Goal: Find specific page/section: Find specific page/section

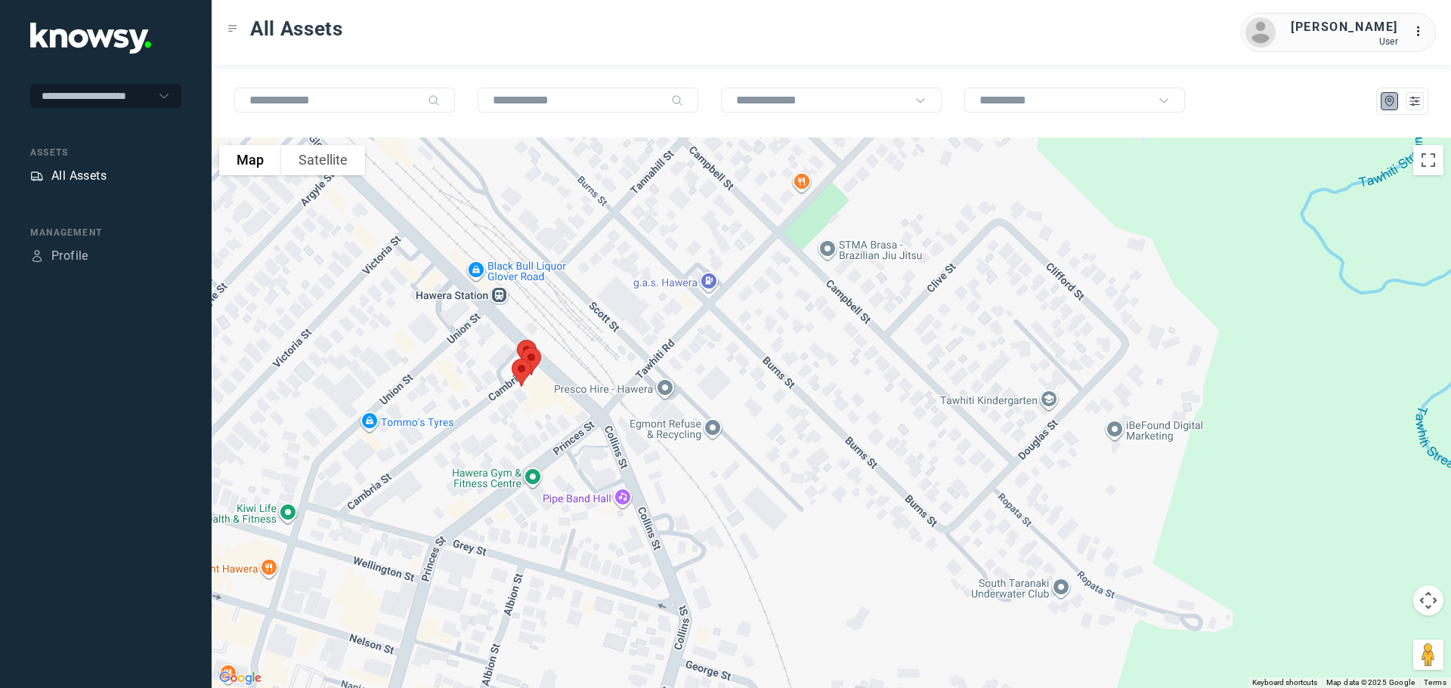
click at [78, 177] on div "All Assets" at bounding box center [78, 176] width 55 height 18
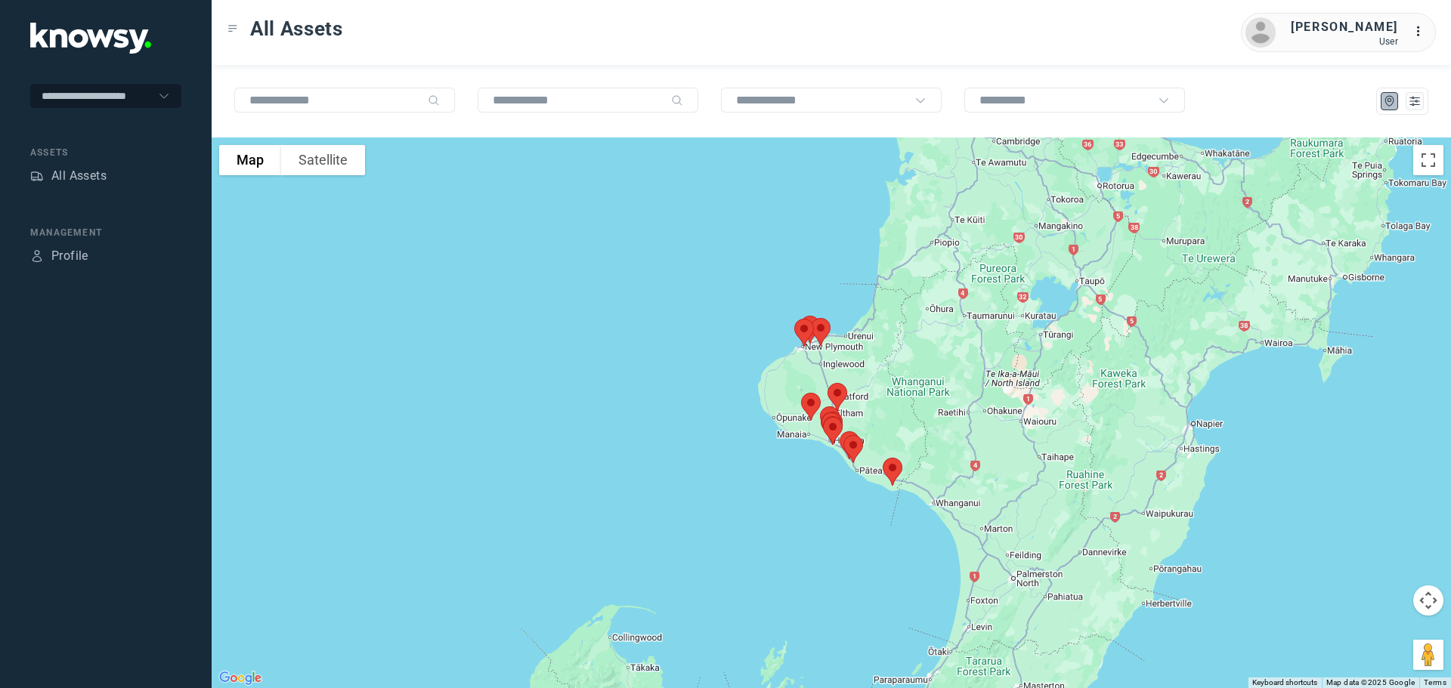
drag, startPoint x: 831, startPoint y: 233, endPoint x: 834, endPoint y: 409, distance: 176.1
click at [837, 406] on img at bounding box center [837, 397] width 32 height 40
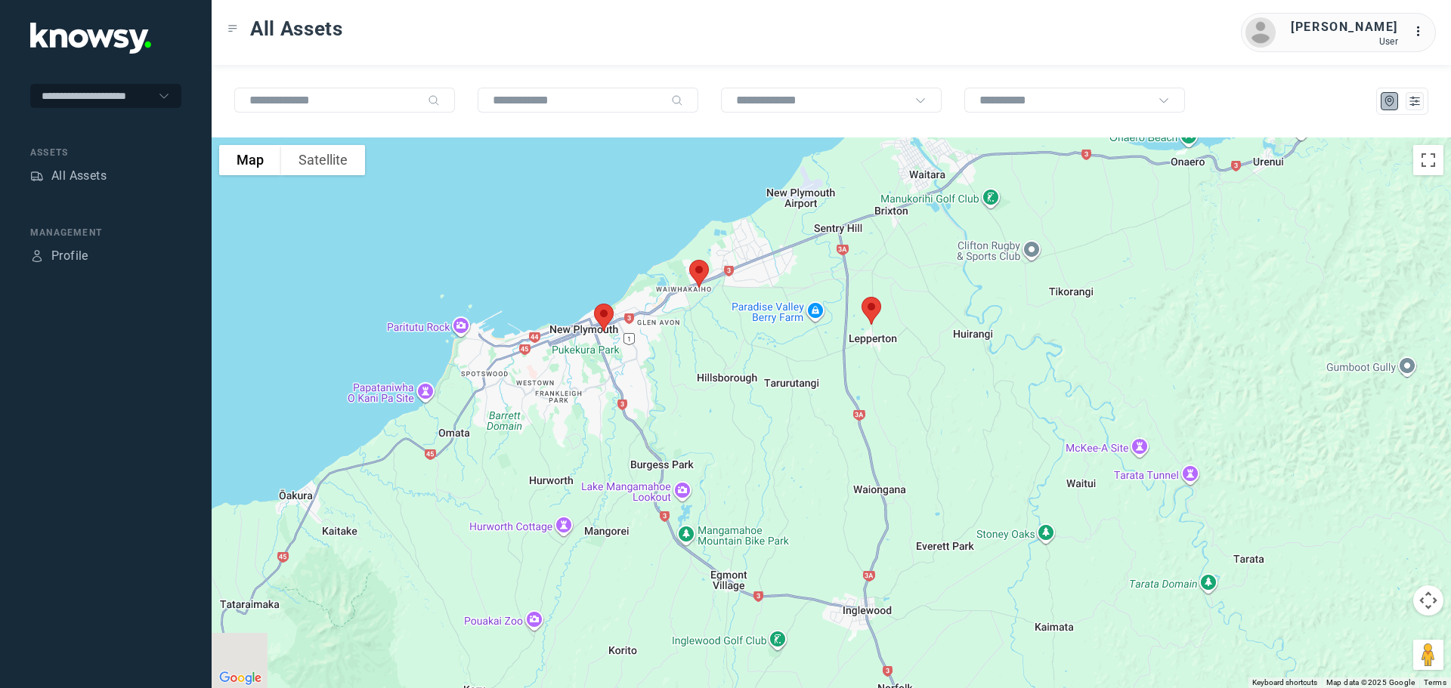
drag, startPoint x: 653, startPoint y: 253, endPoint x: 785, endPoint y: 394, distance: 193.0
click at [785, 394] on div at bounding box center [831, 413] width 1239 height 551
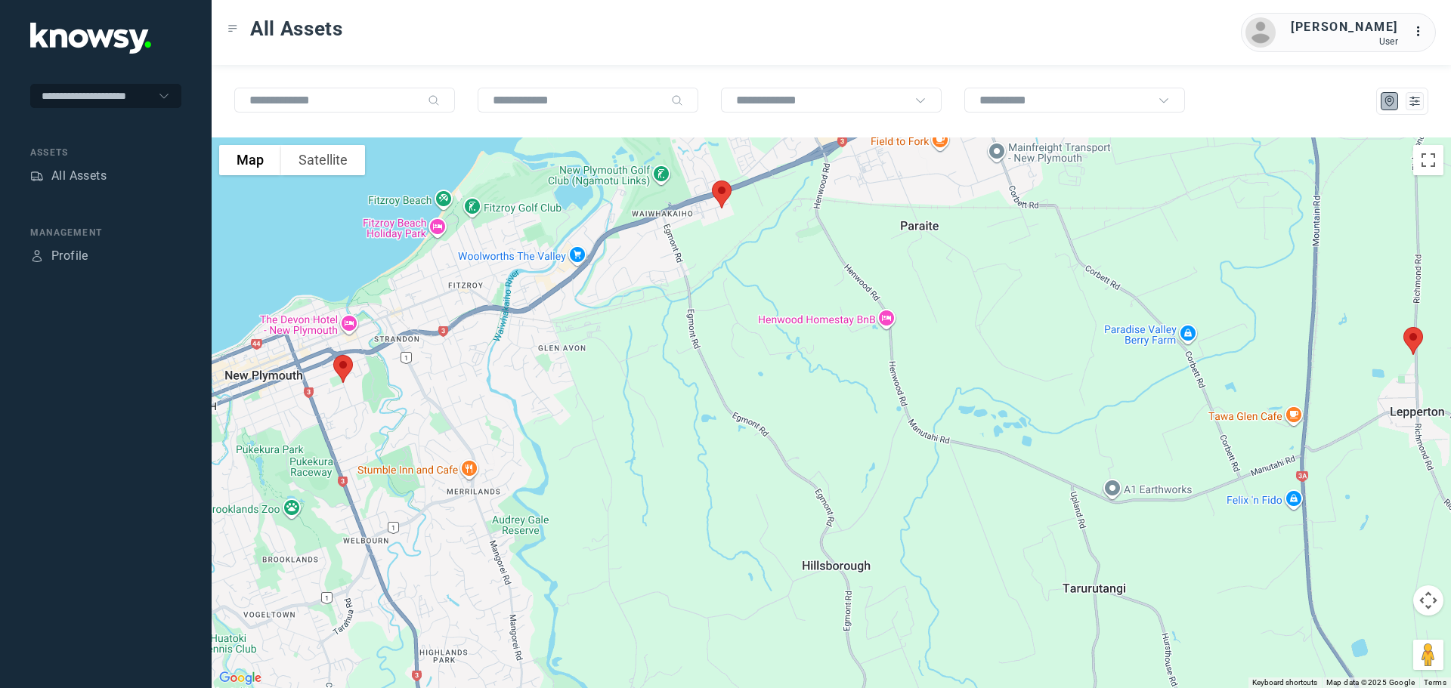
drag, startPoint x: 637, startPoint y: 272, endPoint x: 803, endPoint y: 330, distance: 175.4
click at [803, 330] on div at bounding box center [831, 413] width 1239 height 551
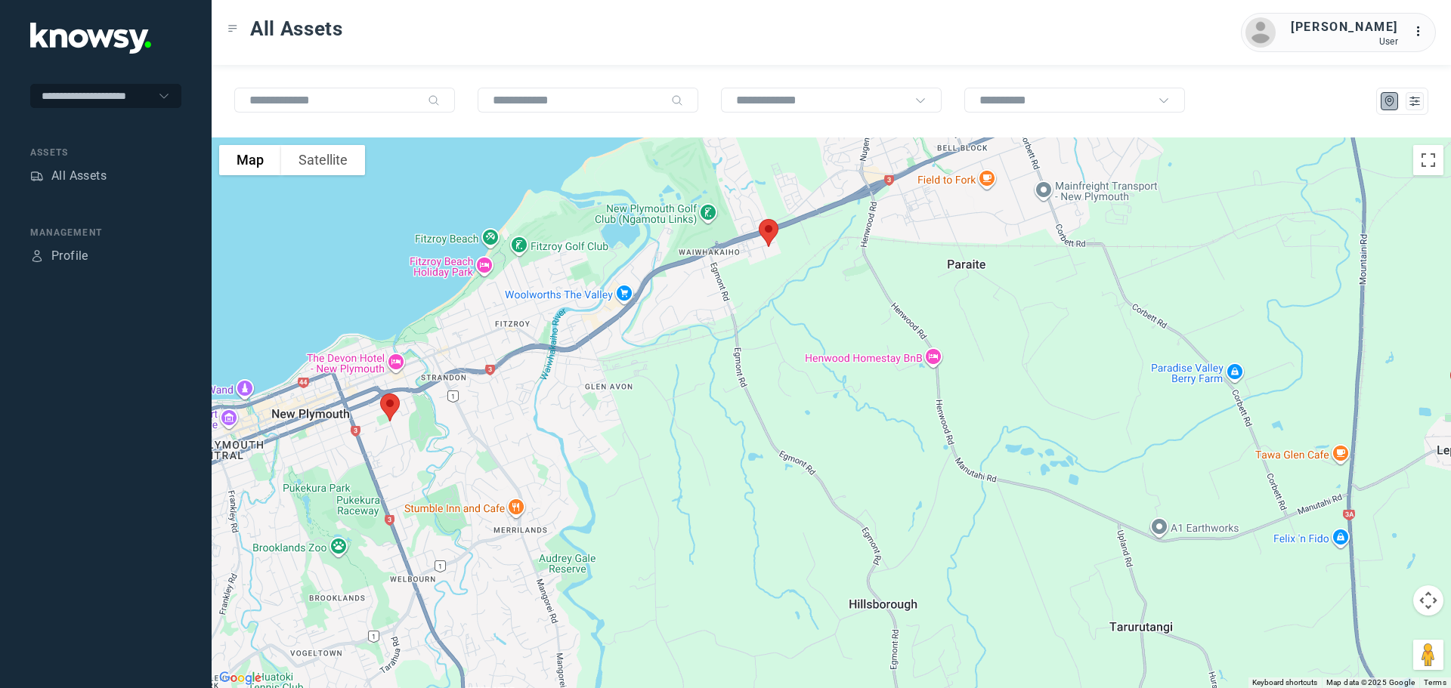
click at [393, 408] on img at bounding box center [390, 408] width 32 height 40
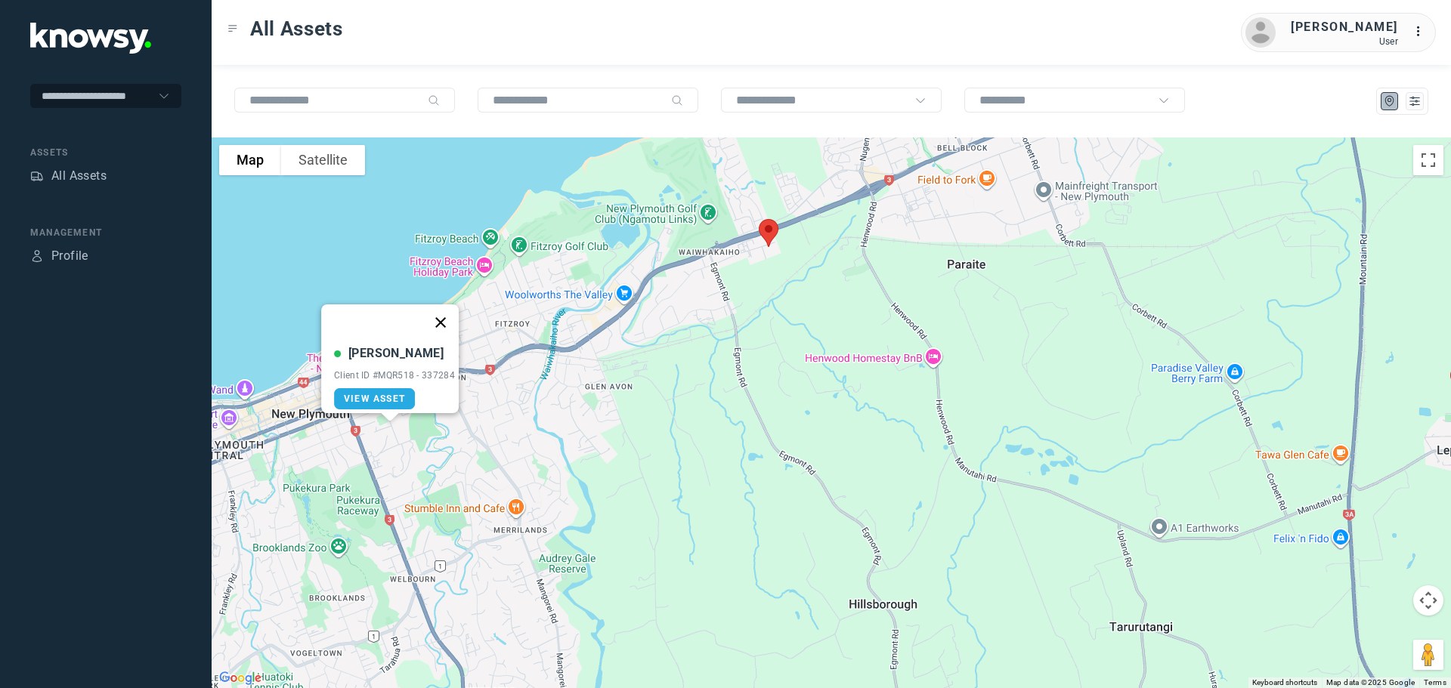
click at [442, 314] on button "Close" at bounding box center [440, 323] width 36 height 36
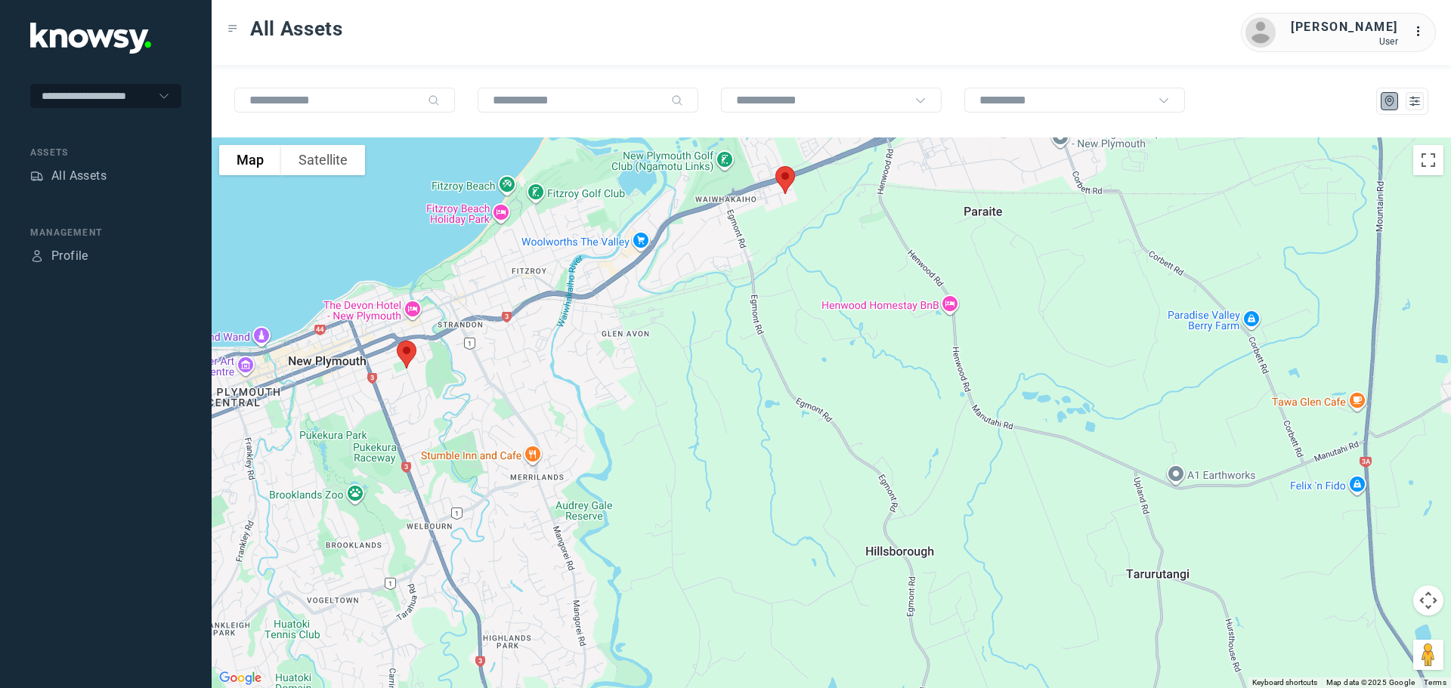
click at [780, 179] on img at bounding box center [785, 180] width 32 height 40
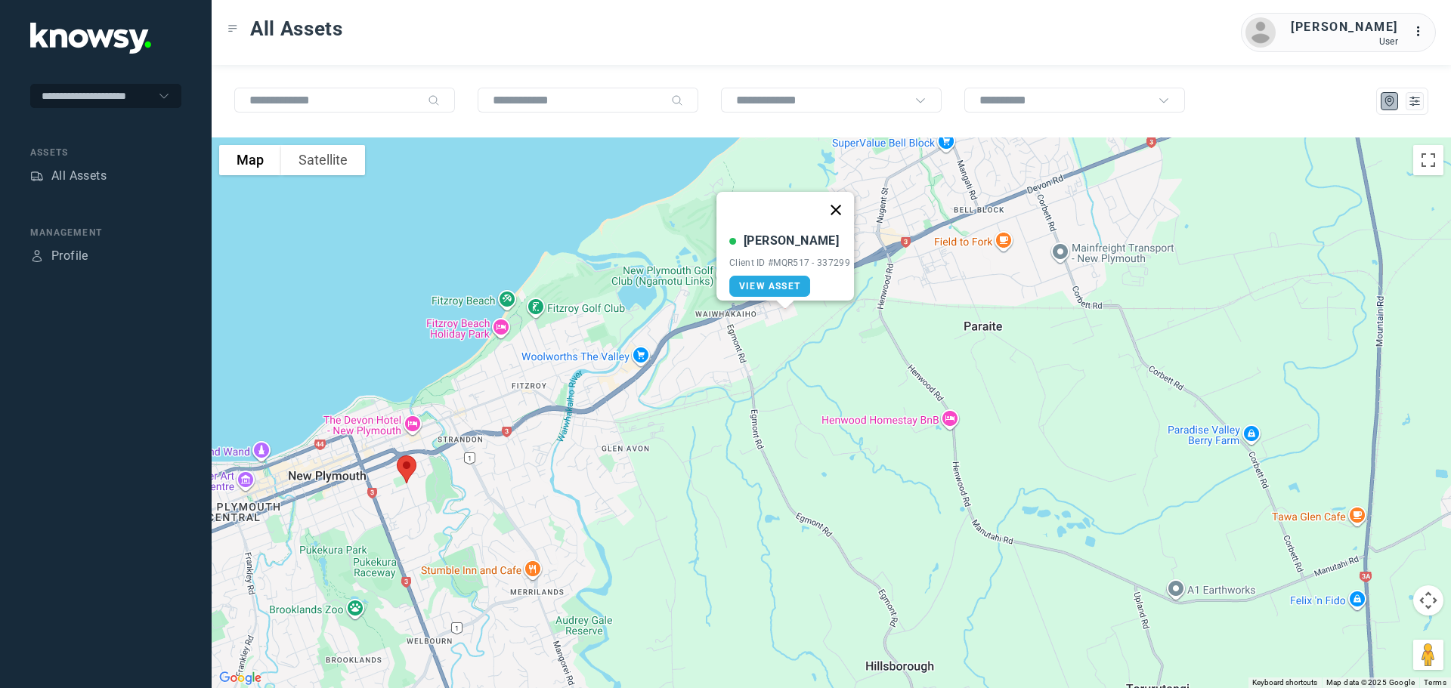
click at [839, 197] on button "Close" at bounding box center [836, 210] width 36 height 36
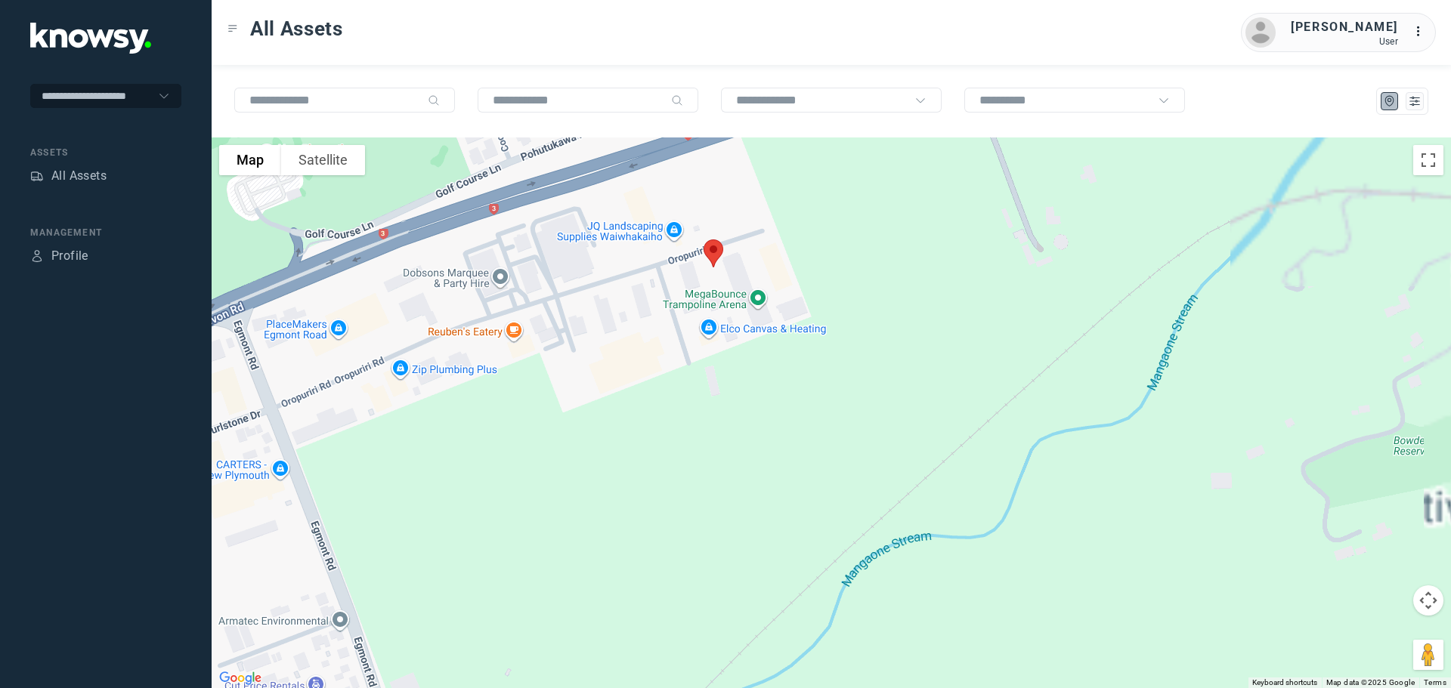
drag, startPoint x: 877, startPoint y: 224, endPoint x: 625, endPoint y: 503, distance: 376.7
click at [627, 503] on div "To navigate, press the arrow keys." at bounding box center [831, 413] width 1239 height 551
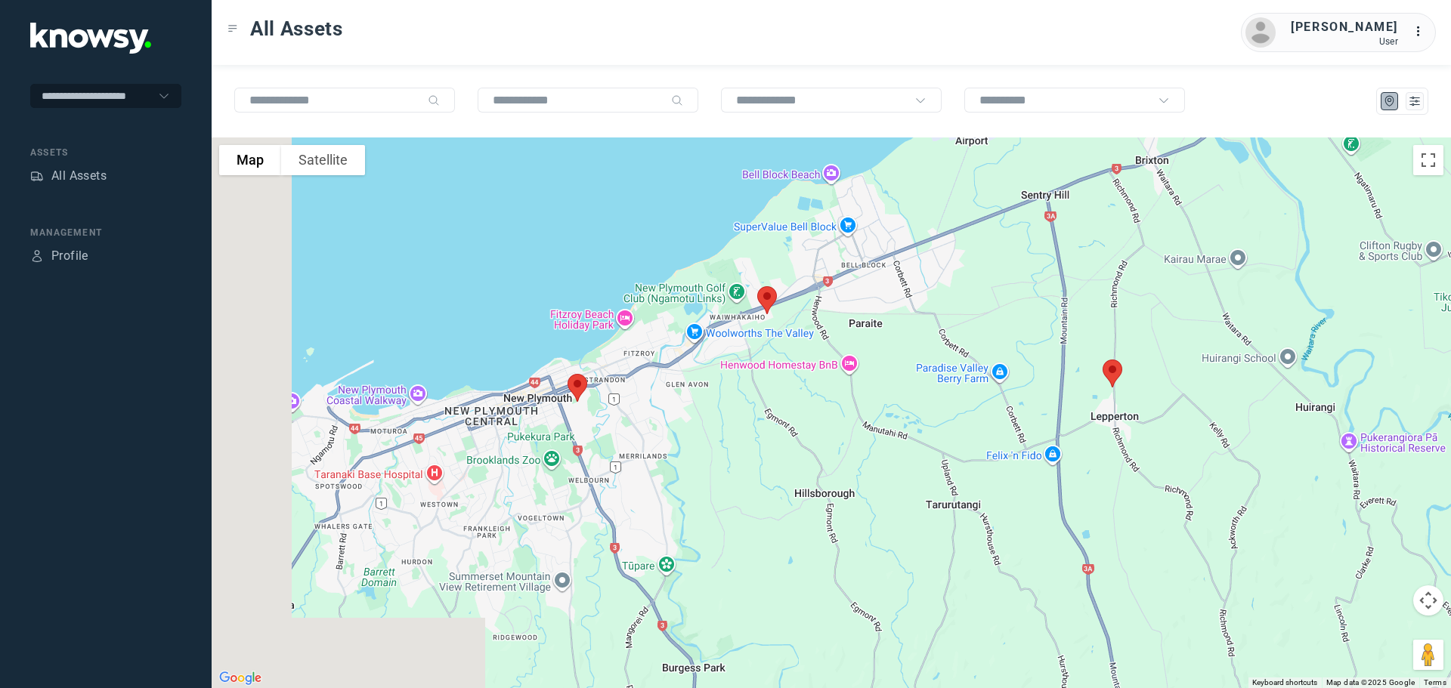
drag, startPoint x: 510, startPoint y: 544, endPoint x: 663, endPoint y: 357, distance: 241.6
click at [663, 359] on div "To navigate, press the arrow keys." at bounding box center [831, 413] width 1239 height 551
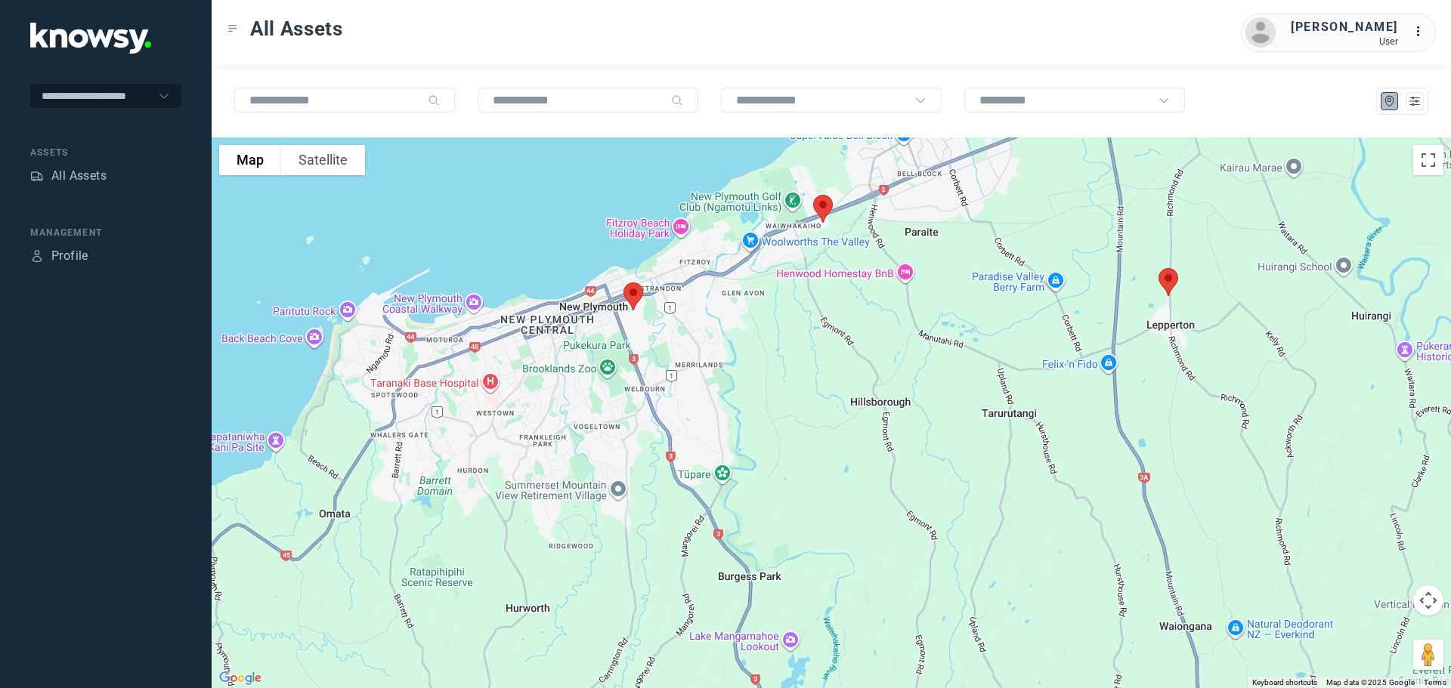
click at [1168, 280] on img at bounding box center [1168, 282] width 32 height 40
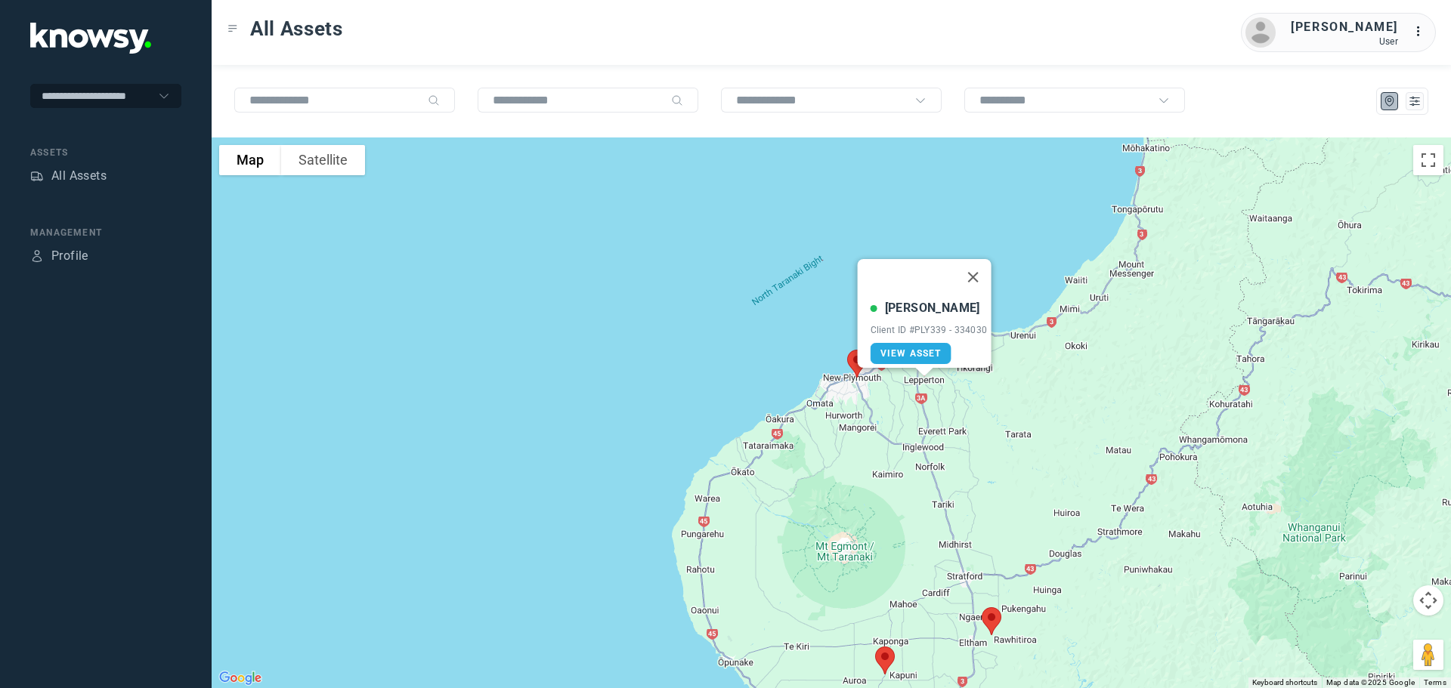
drag, startPoint x: 955, startPoint y: 518, endPoint x: 895, endPoint y: 356, distance: 173.1
click at [896, 357] on div "[PERSON_NAME] Client ID #PLY339 - 334030 View Asset" at bounding box center [831, 413] width 1239 height 551
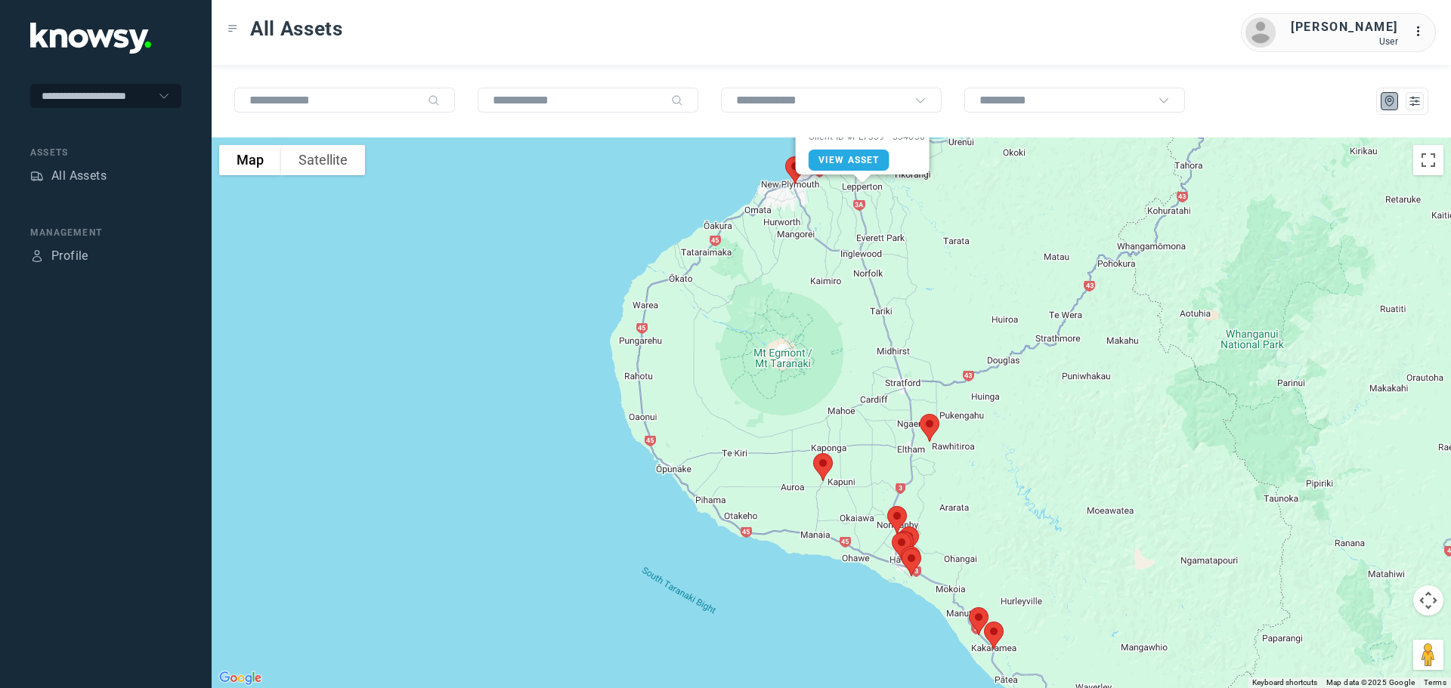
drag, startPoint x: 957, startPoint y: 501, endPoint x: 951, endPoint y: 441, distance: 59.9
click at [952, 452] on div "[PERSON_NAME] Client ID #PLY339 - 334030 View Asset" at bounding box center [831, 413] width 1239 height 551
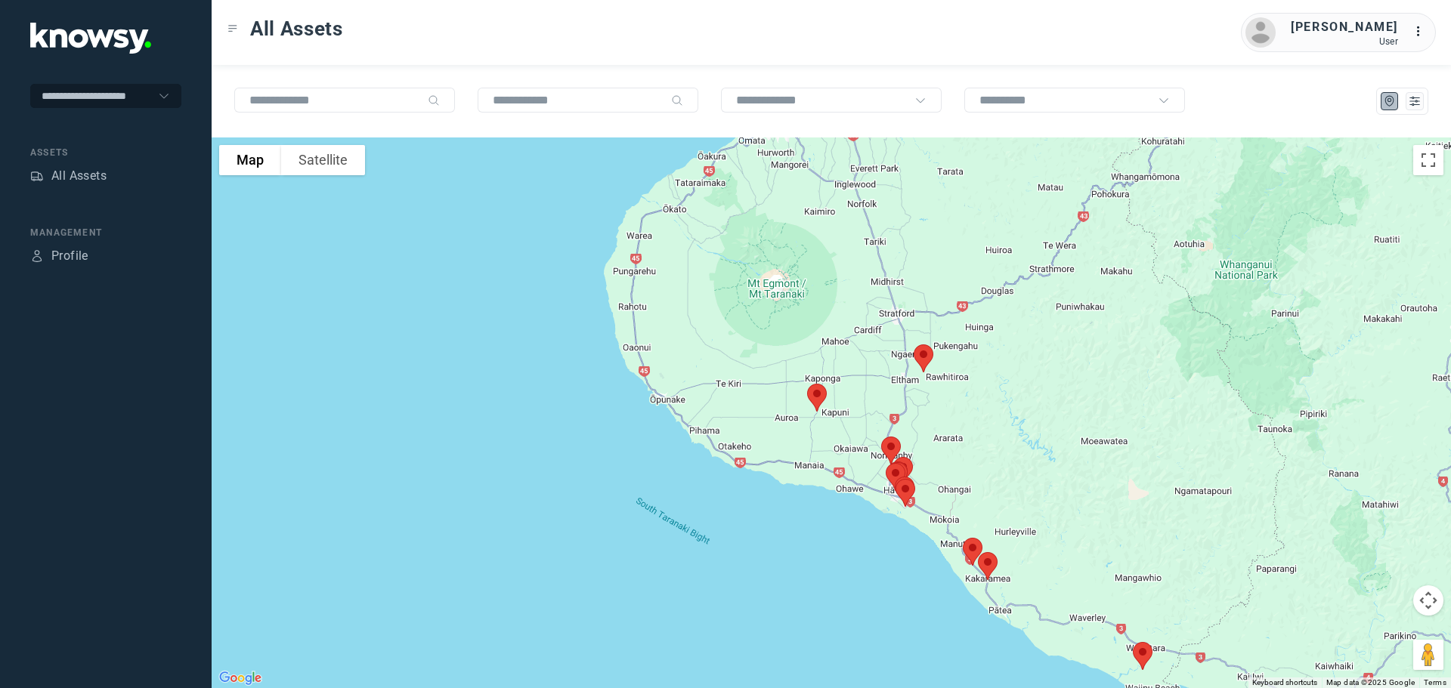
click at [821, 395] on img at bounding box center [817, 398] width 32 height 40
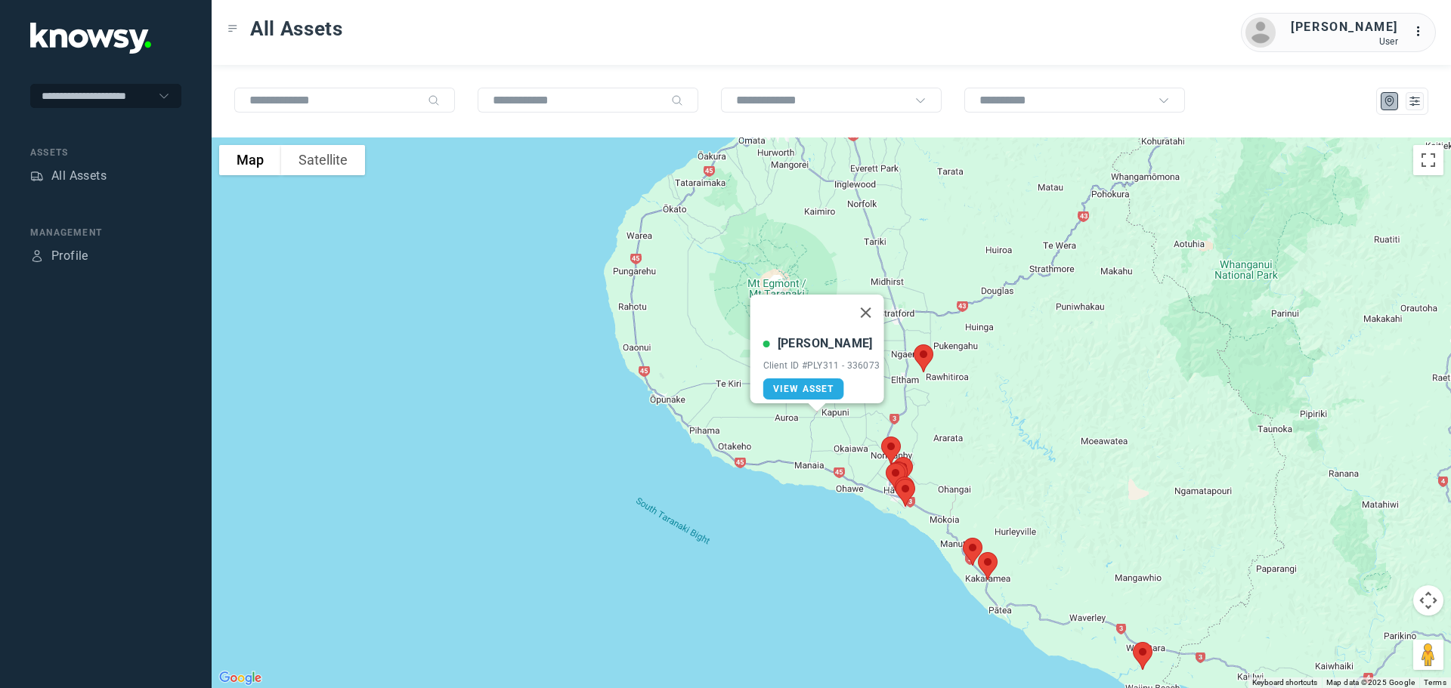
click at [866, 300] on button "Close" at bounding box center [865, 313] width 36 height 36
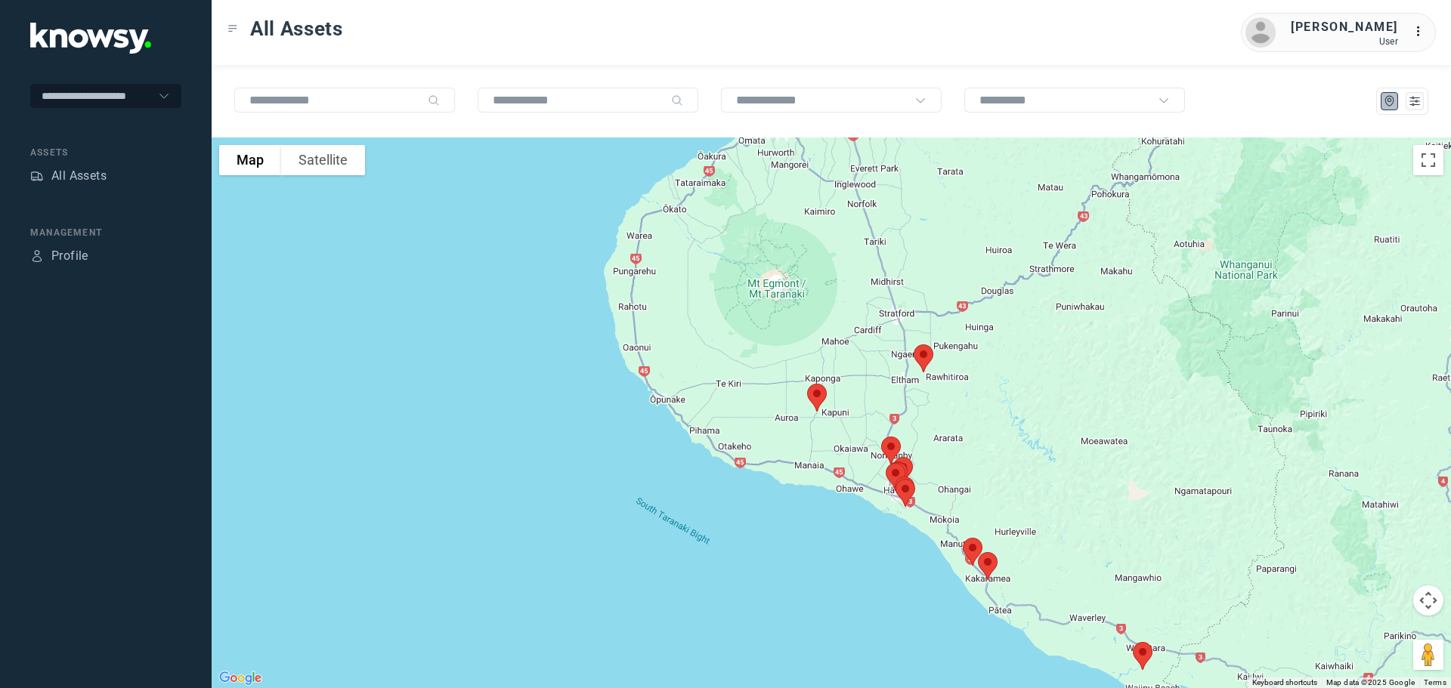
click at [926, 361] on img at bounding box center [924, 359] width 32 height 40
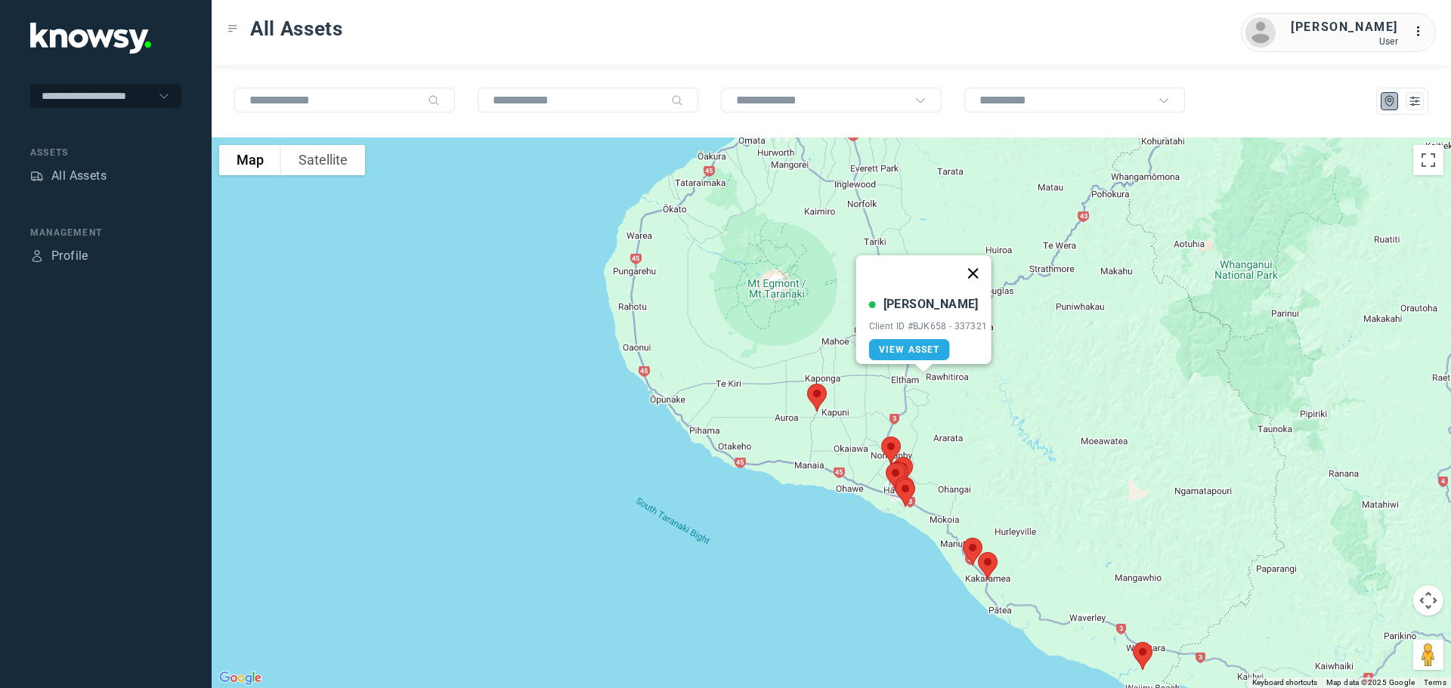
drag, startPoint x: 976, startPoint y: 264, endPoint x: 976, endPoint y: 299, distance: 35.5
click at [976, 264] on button "Close" at bounding box center [972, 273] width 36 height 36
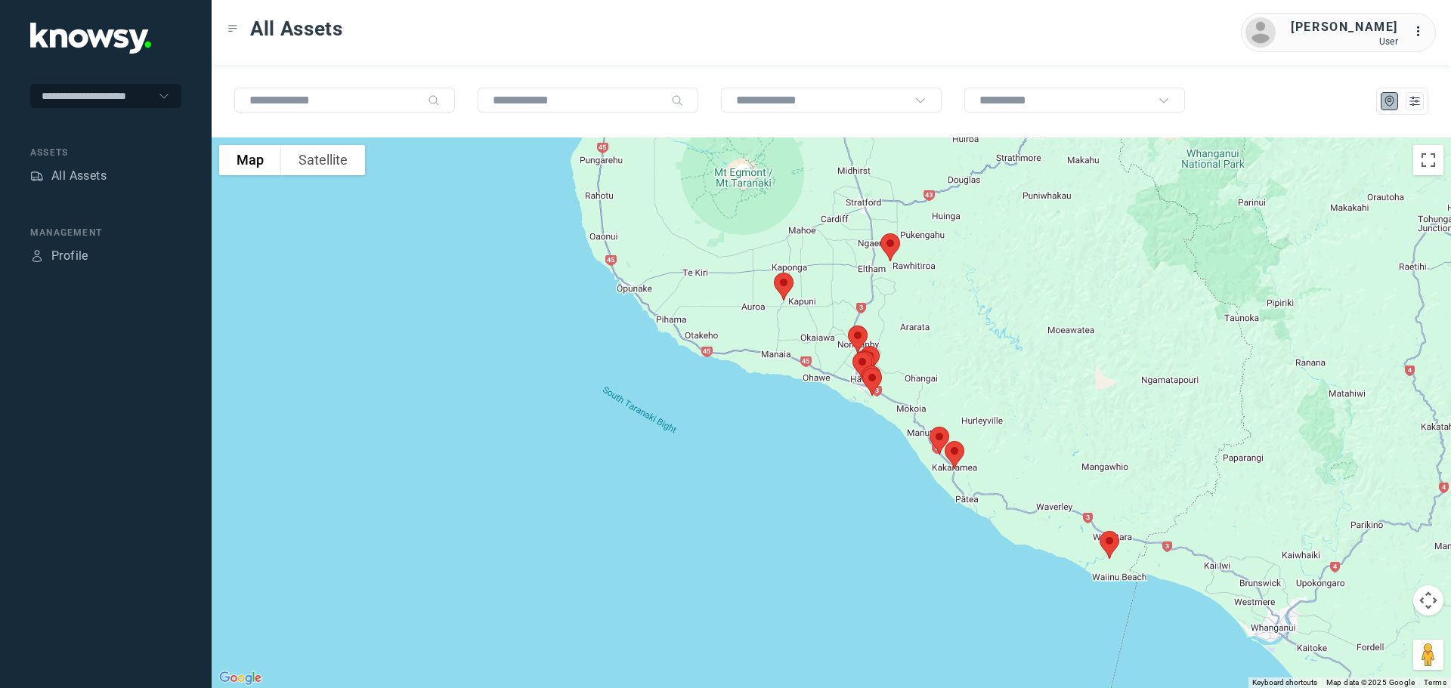
drag, startPoint x: 985, startPoint y: 433, endPoint x: 944, endPoint y: 281, distance: 157.5
click at [944, 281] on div at bounding box center [831, 413] width 1239 height 551
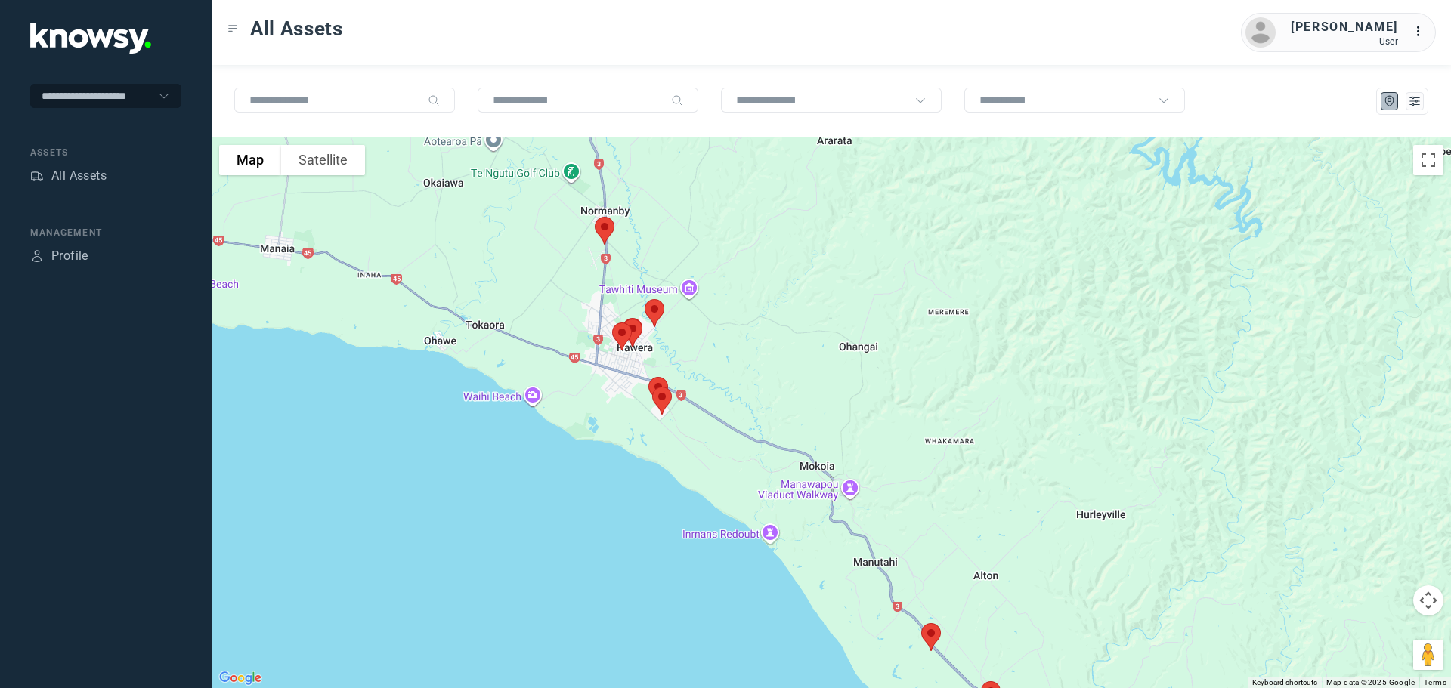
click at [608, 223] on img at bounding box center [605, 231] width 32 height 40
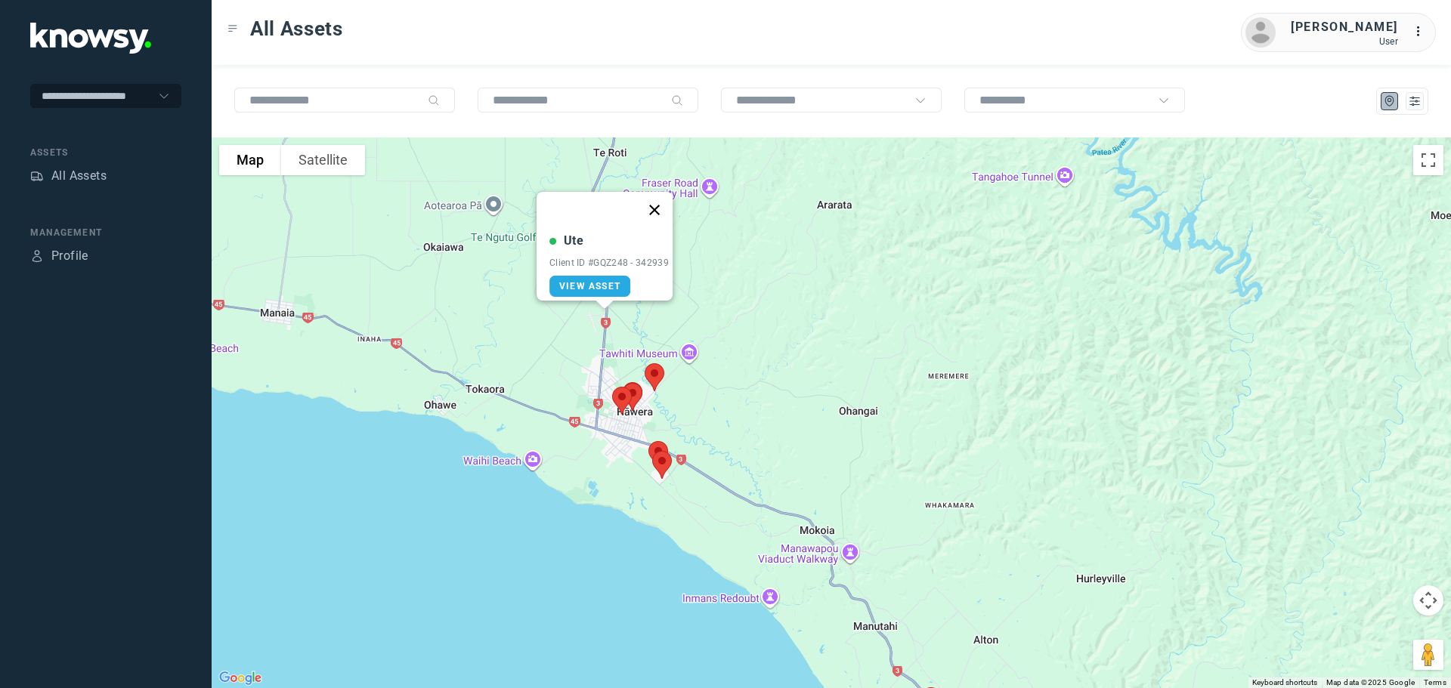
click at [666, 200] on button "Close" at bounding box center [654, 210] width 36 height 36
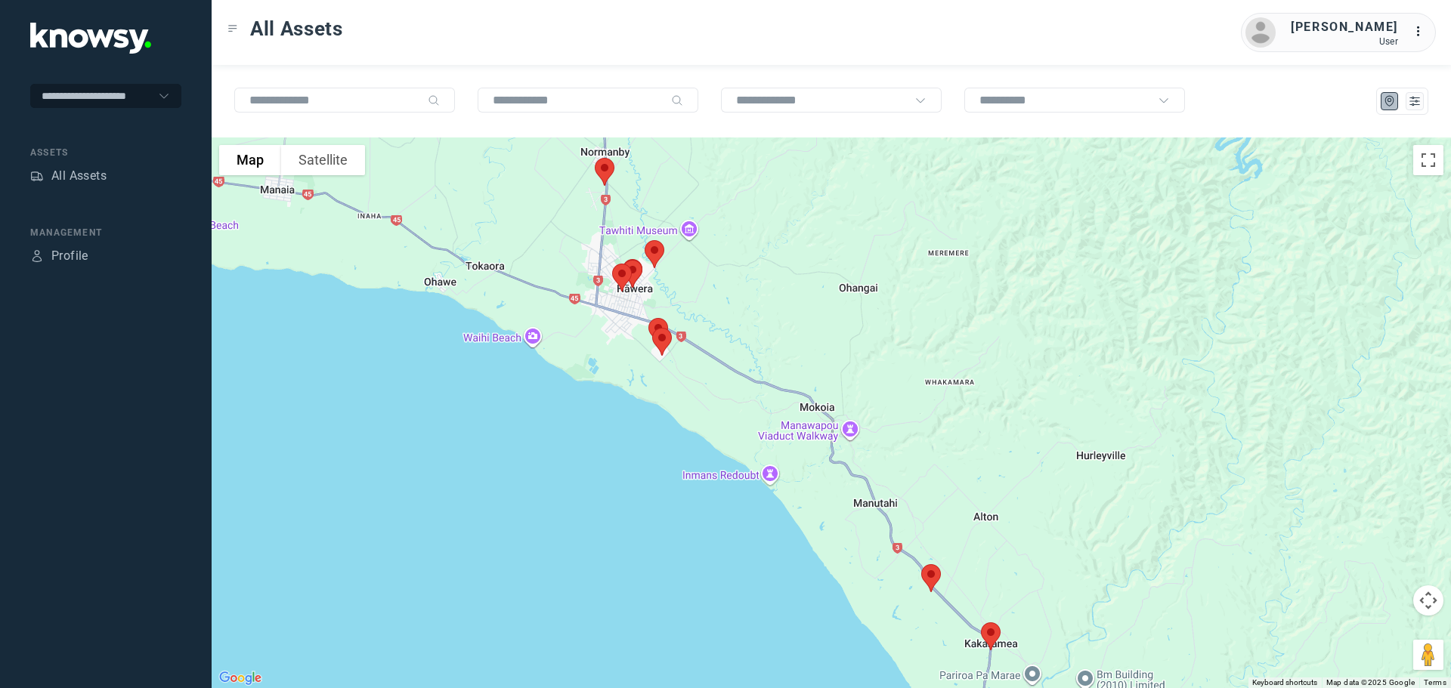
drag, startPoint x: 762, startPoint y: 374, endPoint x: 763, endPoint y: 231, distance: 142.8
click at [764, 233] on div at bounding box center [831, 413] width 1239 height 551
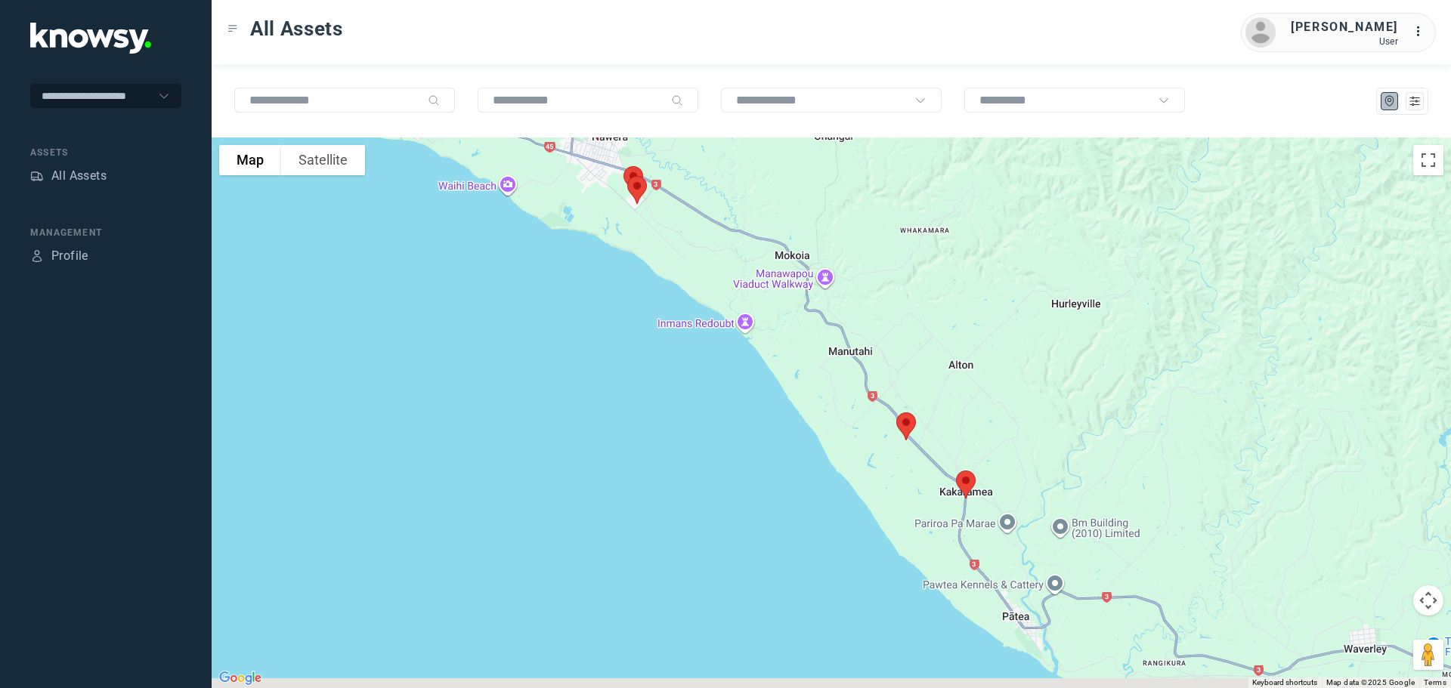
drag, startPoint x: 815, startPoint y: 382, endPoint x: 775, endPoint y: 203, distance: 183.5
click at [775, 204] on div at bounding box center [831, 413] width 1239 height 551
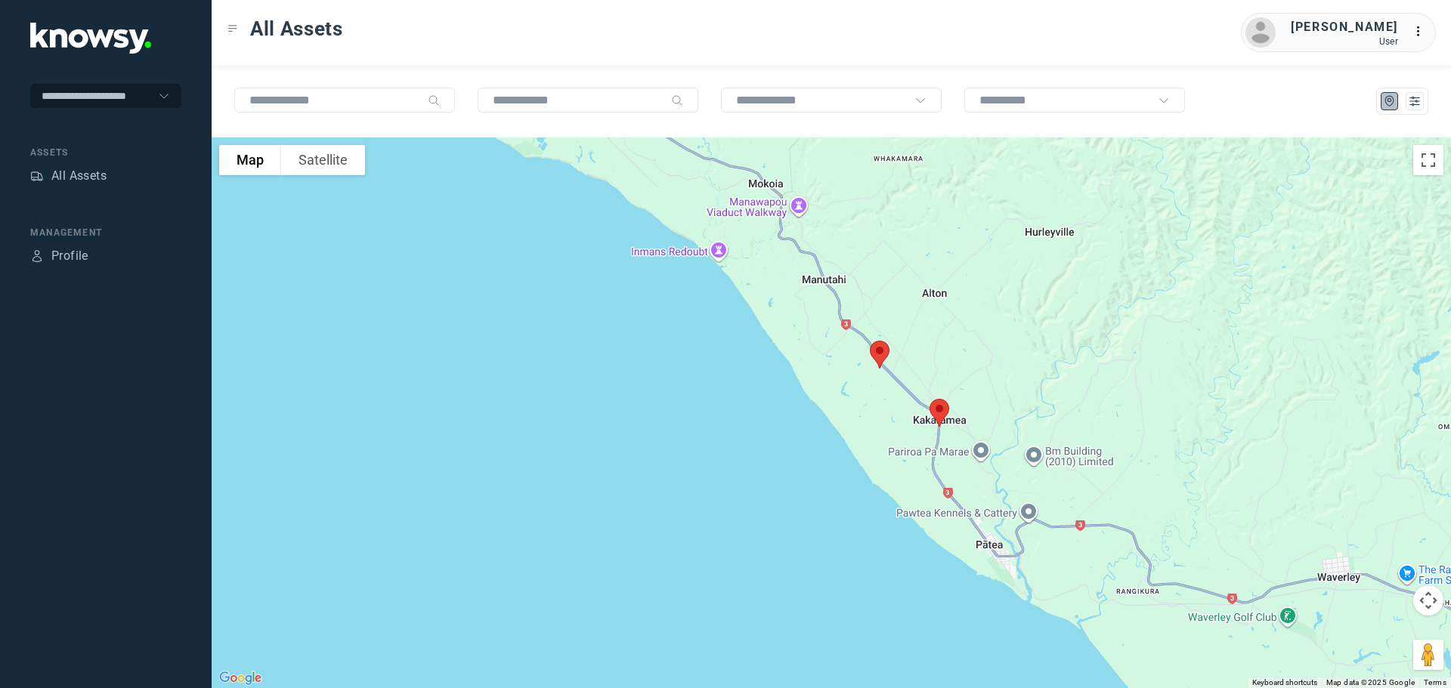
click at [942, 409] on img at bounding box center [939, 413] width 32 height 40
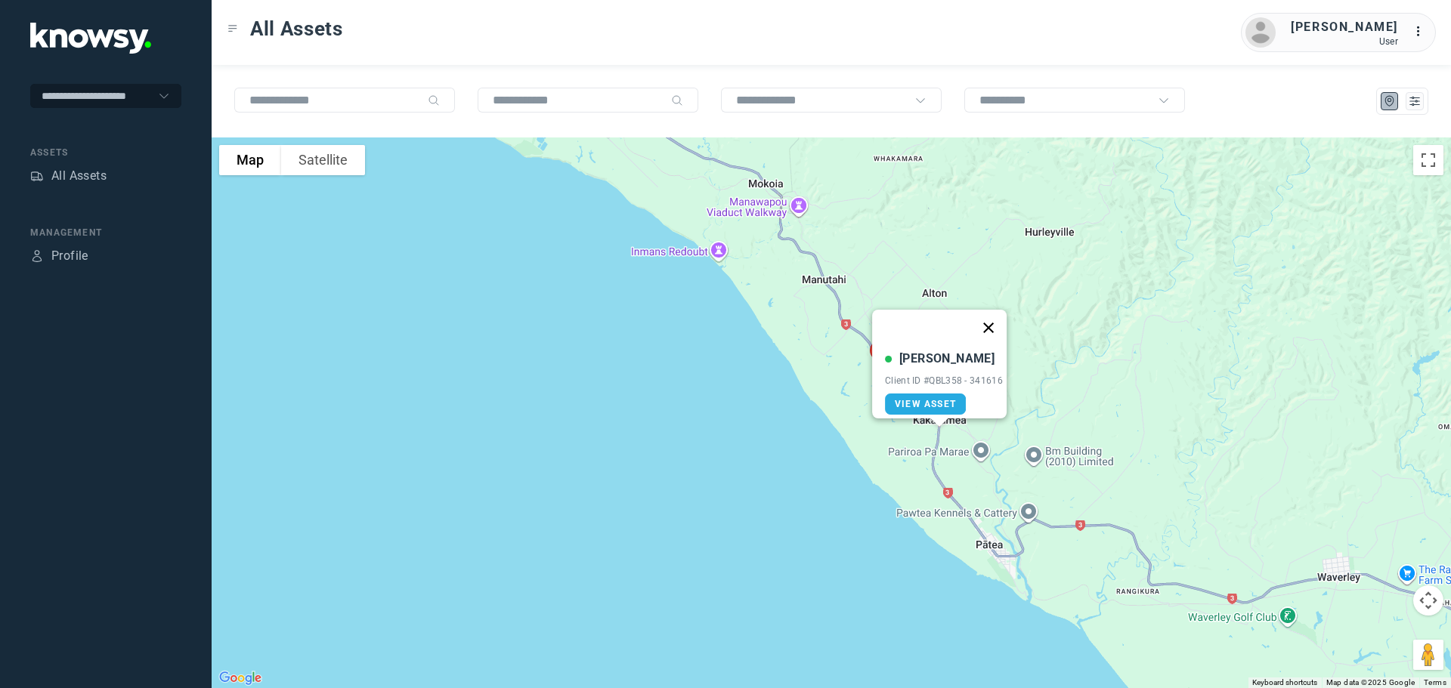
click at [998, 320] on button "Close" at bounding box center [988, 328] width 36 height 36
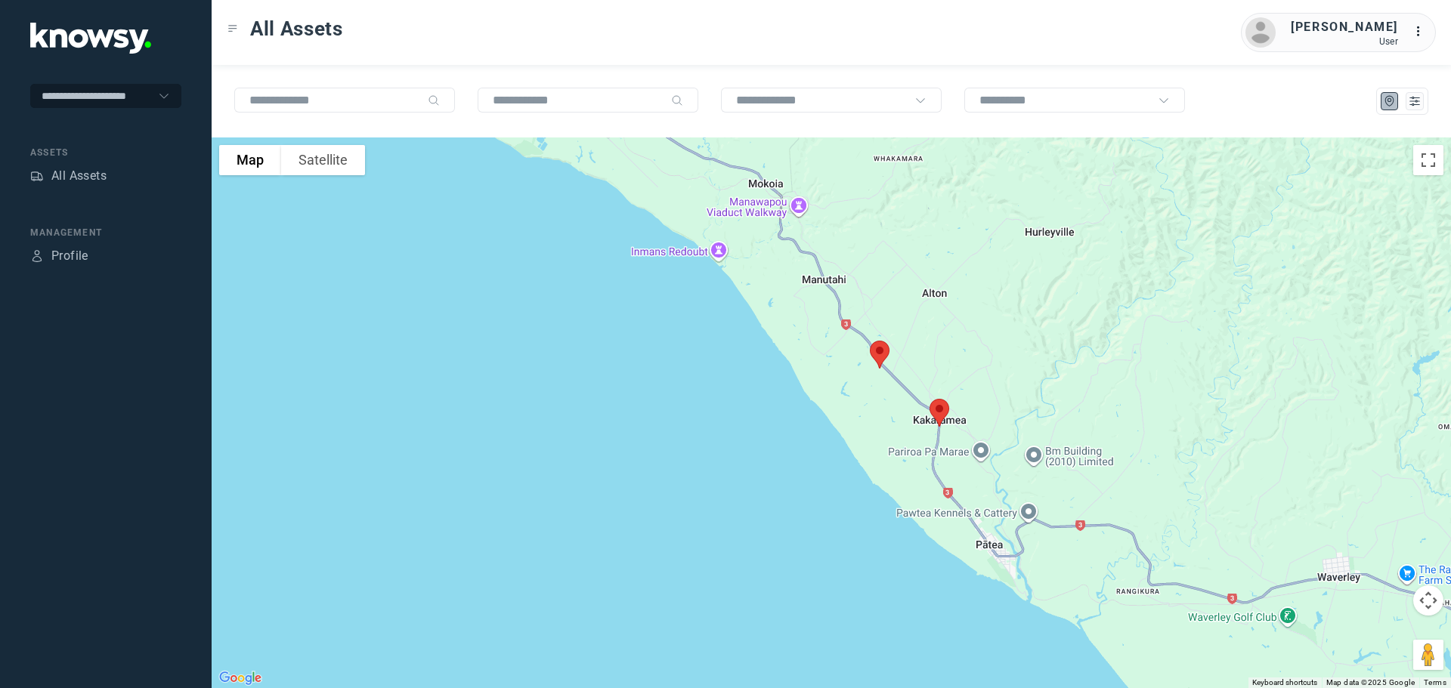
click at [877, 348] on img at bounding box center [880, 355] width 32 height 40
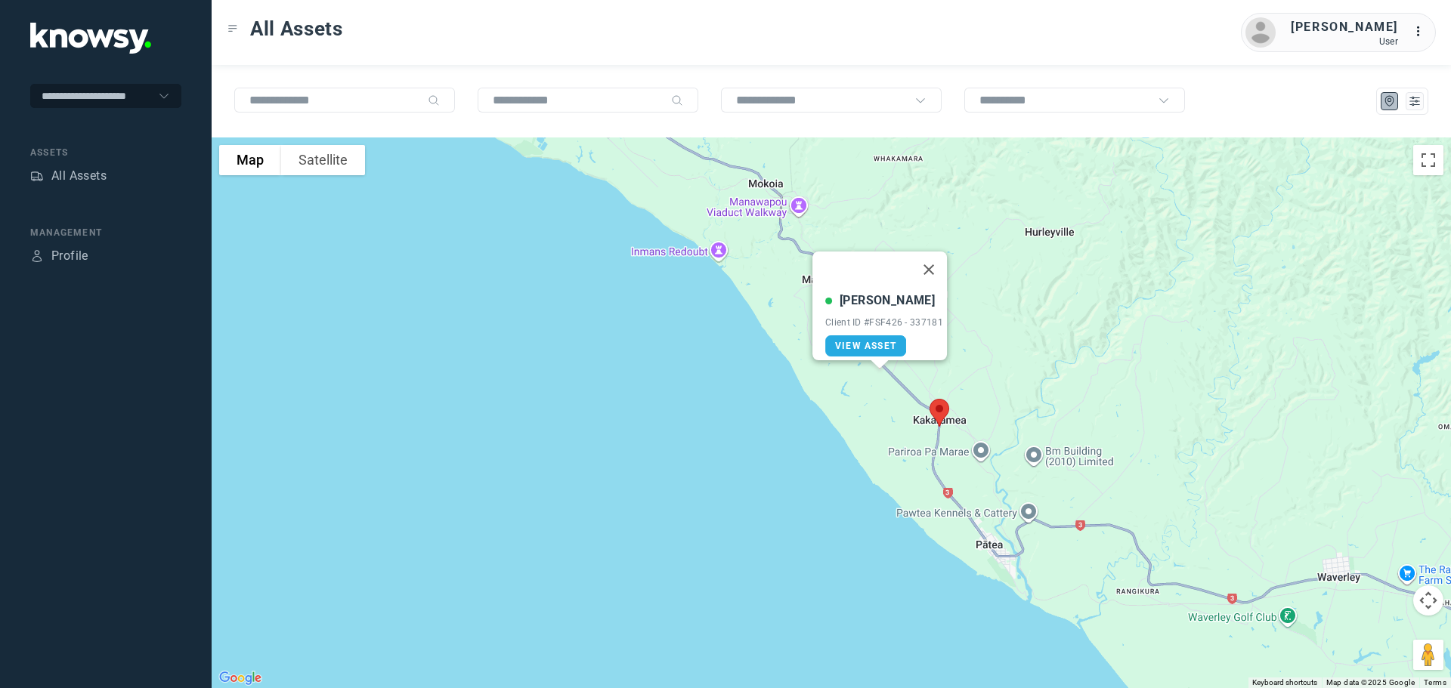
click at [929, 261] on button "Close" at bounding box center [929, 270] width 36 height 36
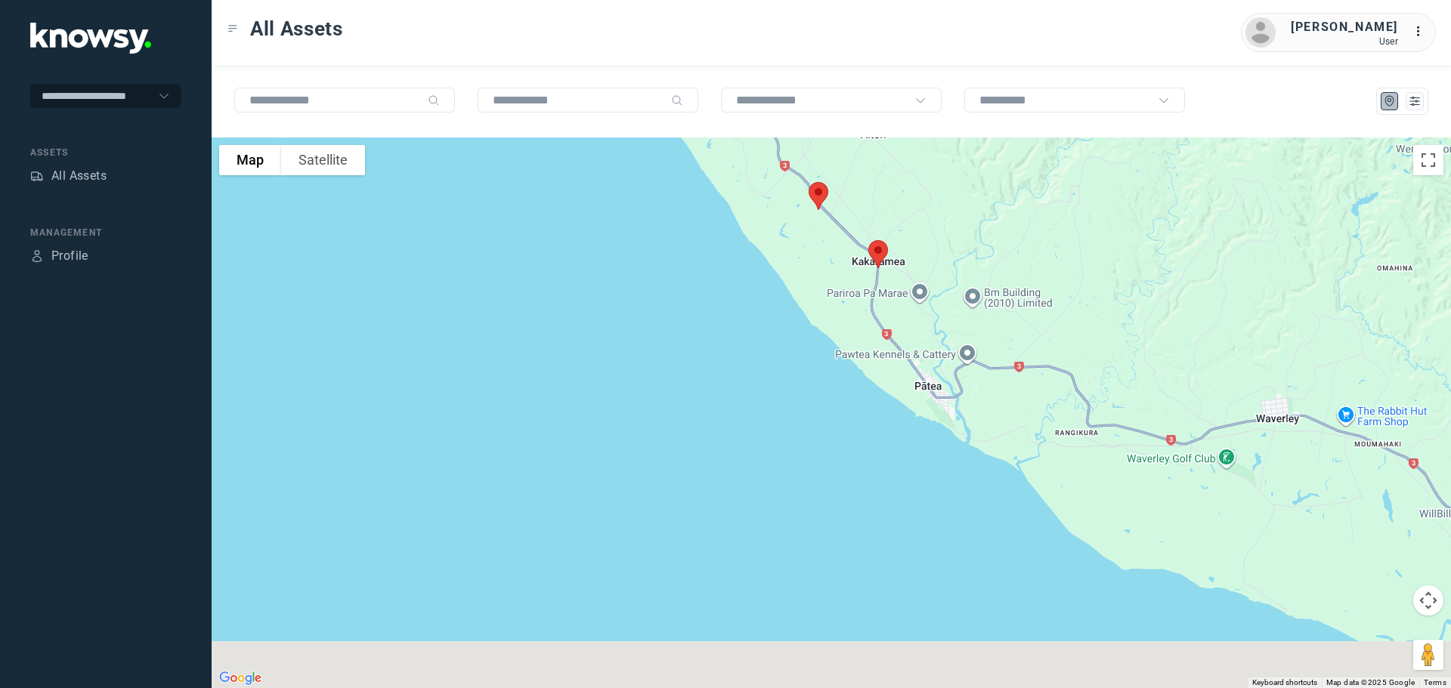
drag, startPoint x: 996, startPoint y: 440, endPoint x: 933, endPoint y: 294, distance: 159.1
click at [933, 294] on div at bounding box center [831, 413] width 1239 height 551
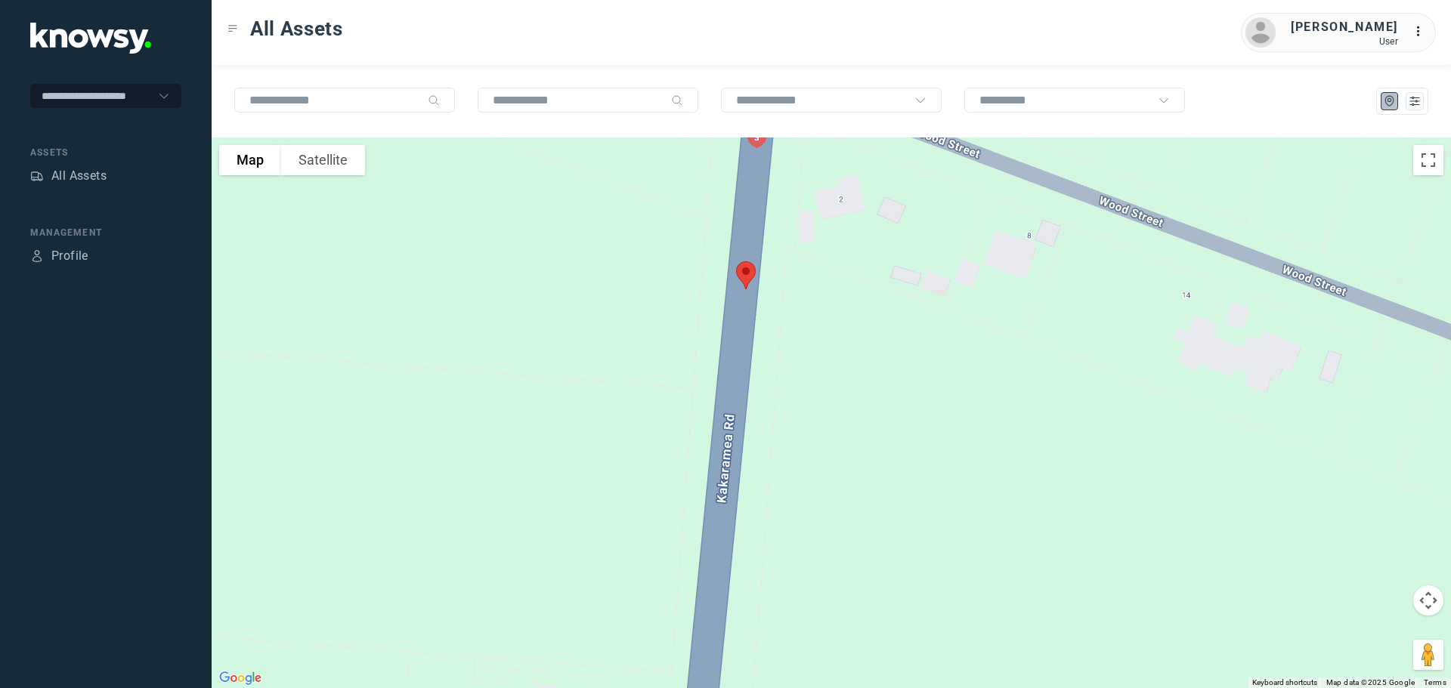
drag, startPoint x: 744, startPoint y: 246, endPoint x: 784, endPoint y: 350, distance: 111.3
click at [786, 354] on div at bounding box center [831, 413] width 1239 height 551
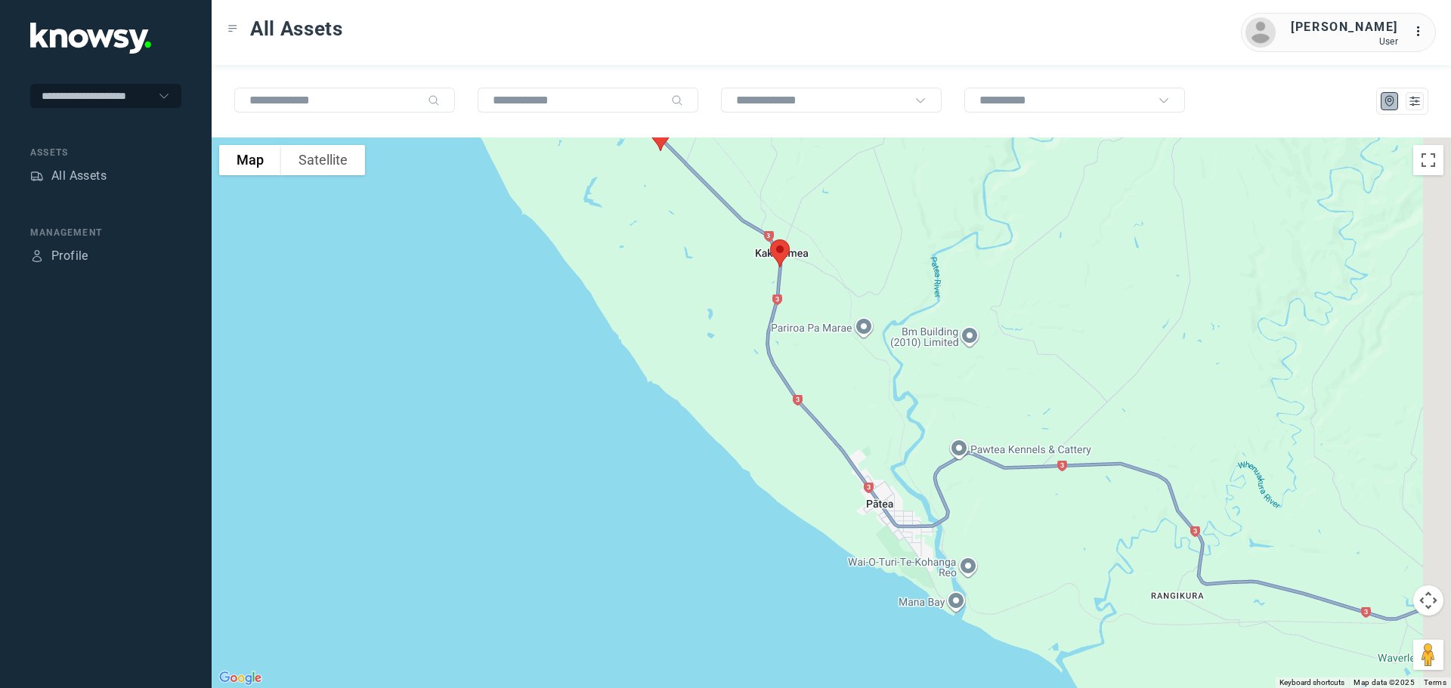
drag, startPoint x: 866, startPoint y: 557, endPoint x: 790, endPoint y: 356, distance: 214.7
click at [790, 356] on div at bounding box center [831, 413] width 1239 height 551
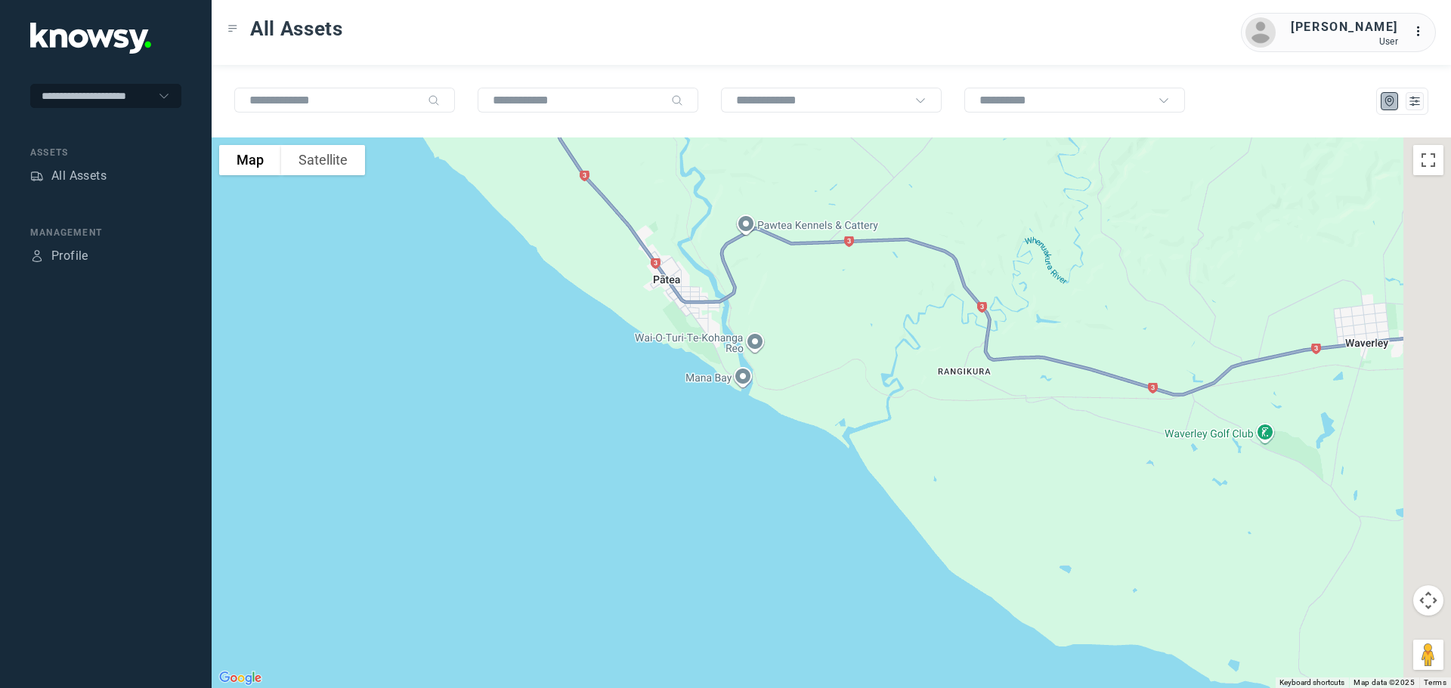
drag, startPoint x: 874, startPoint y: 499, endPoint x: 583, endPoint y: 328, distance: 337.4
click at [583, 327] on div at bounding box center [831, 413] width 1239 height 551
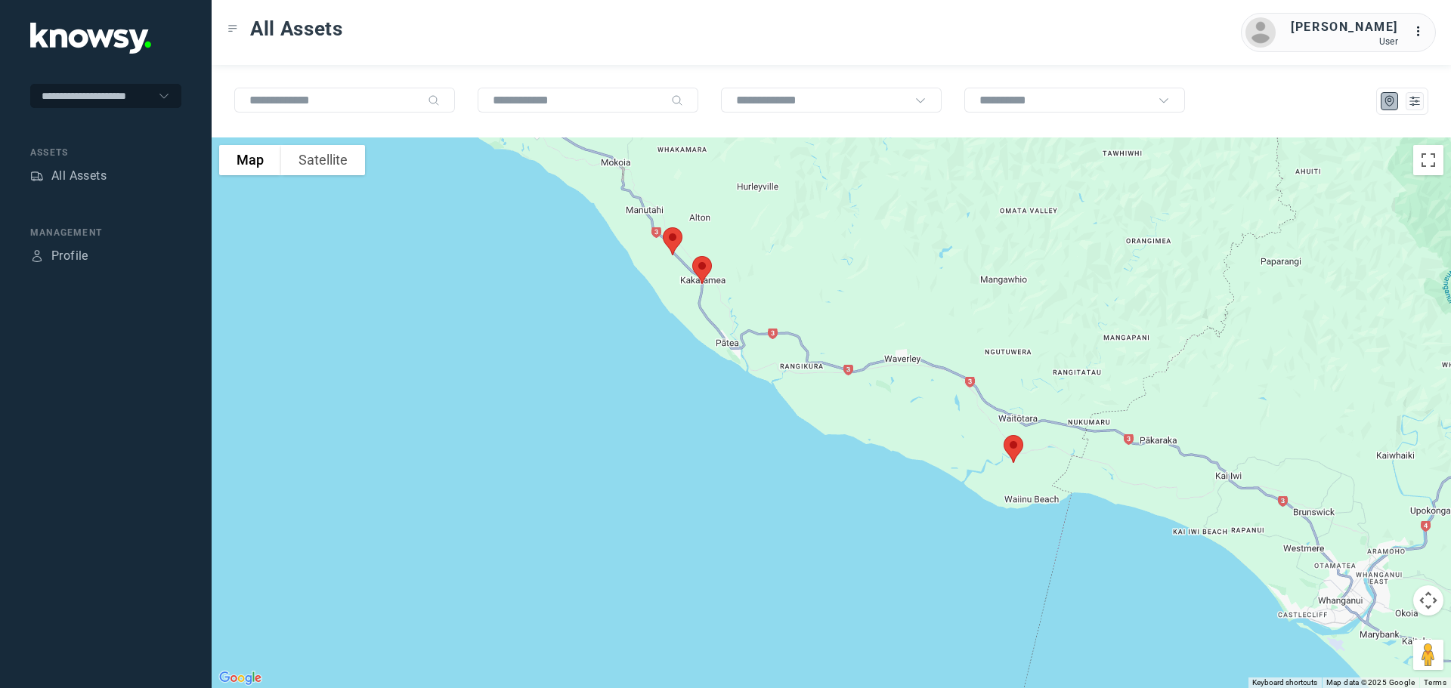
click at [1012, 446] on img at bounding box center [1013, 449] width 32 height 40
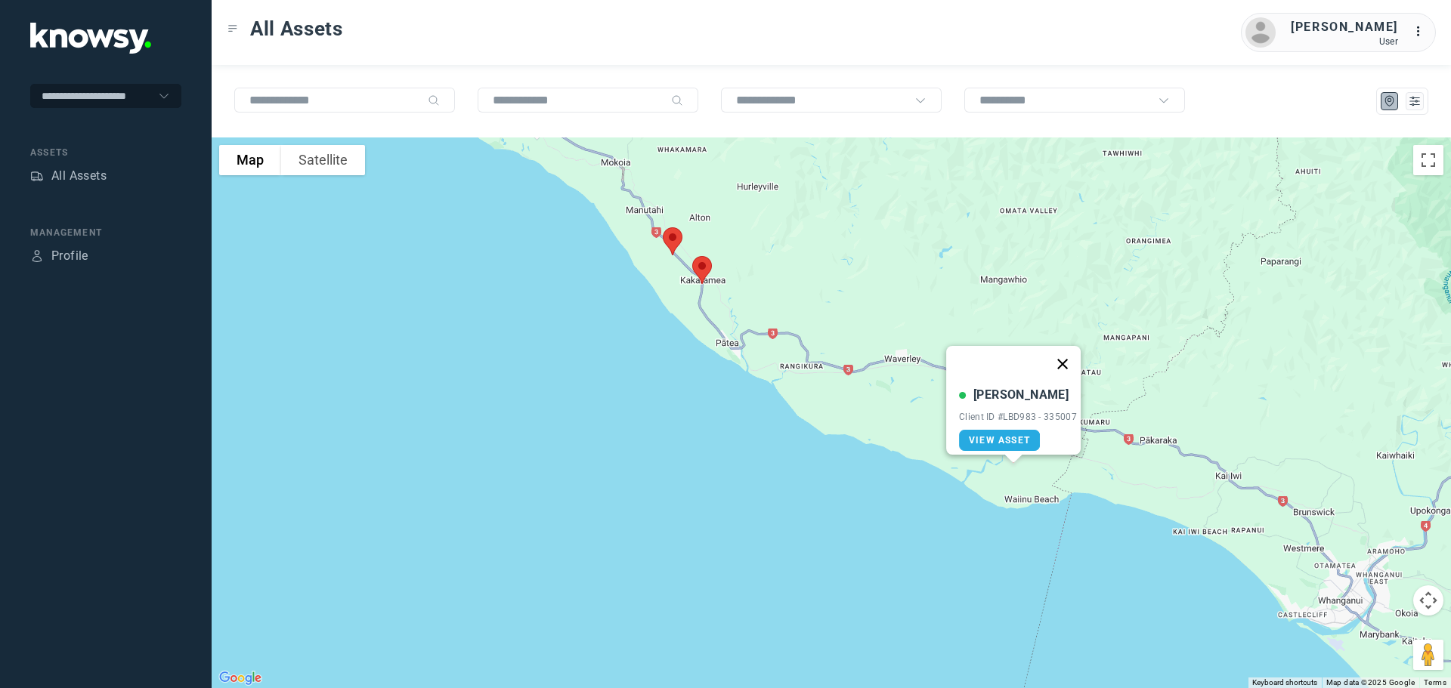
click at [1069, 354] on button "Close" at bounding box center [1062, 364] width 36 height 36
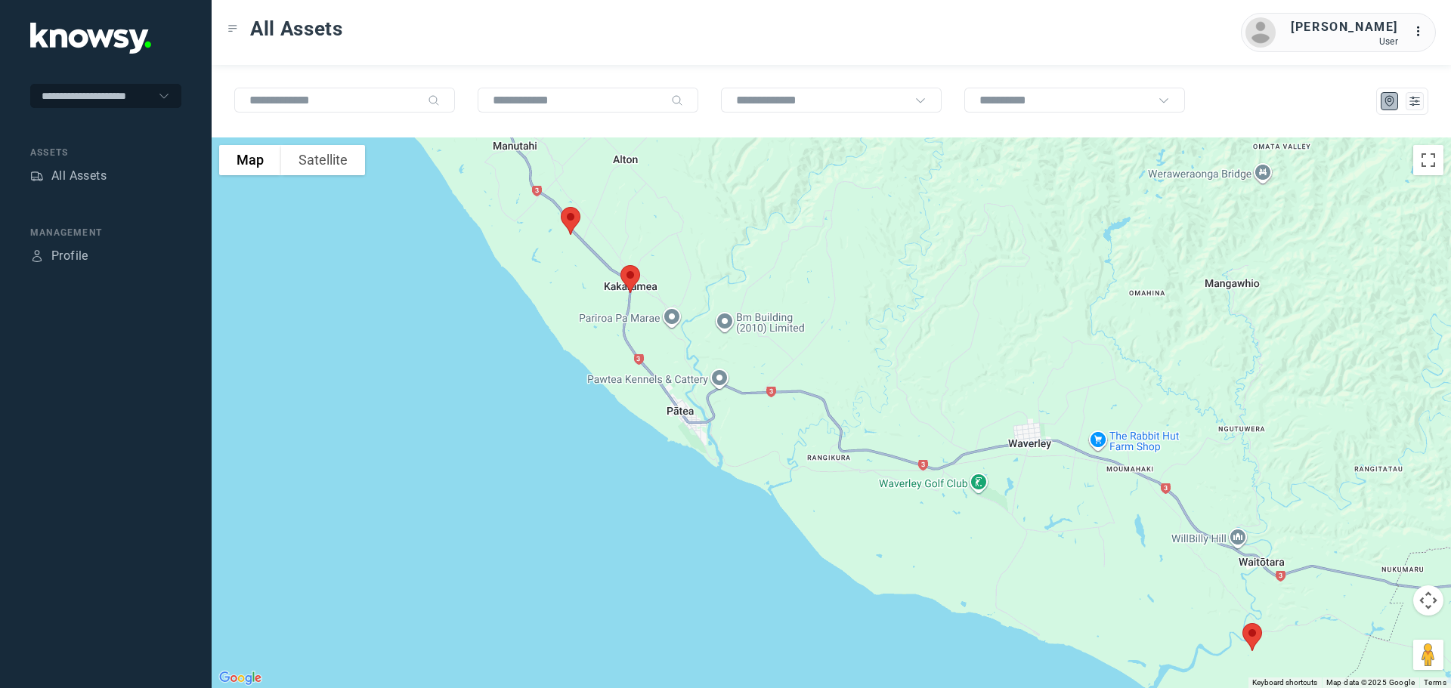
drag, startPoint x: 628, startPoint y: 271, endPoint x: 870, endPoint y: 475, distance: 316.9
click at [868, 478] on div at bounding box center [831, 413] width 1239 height 551
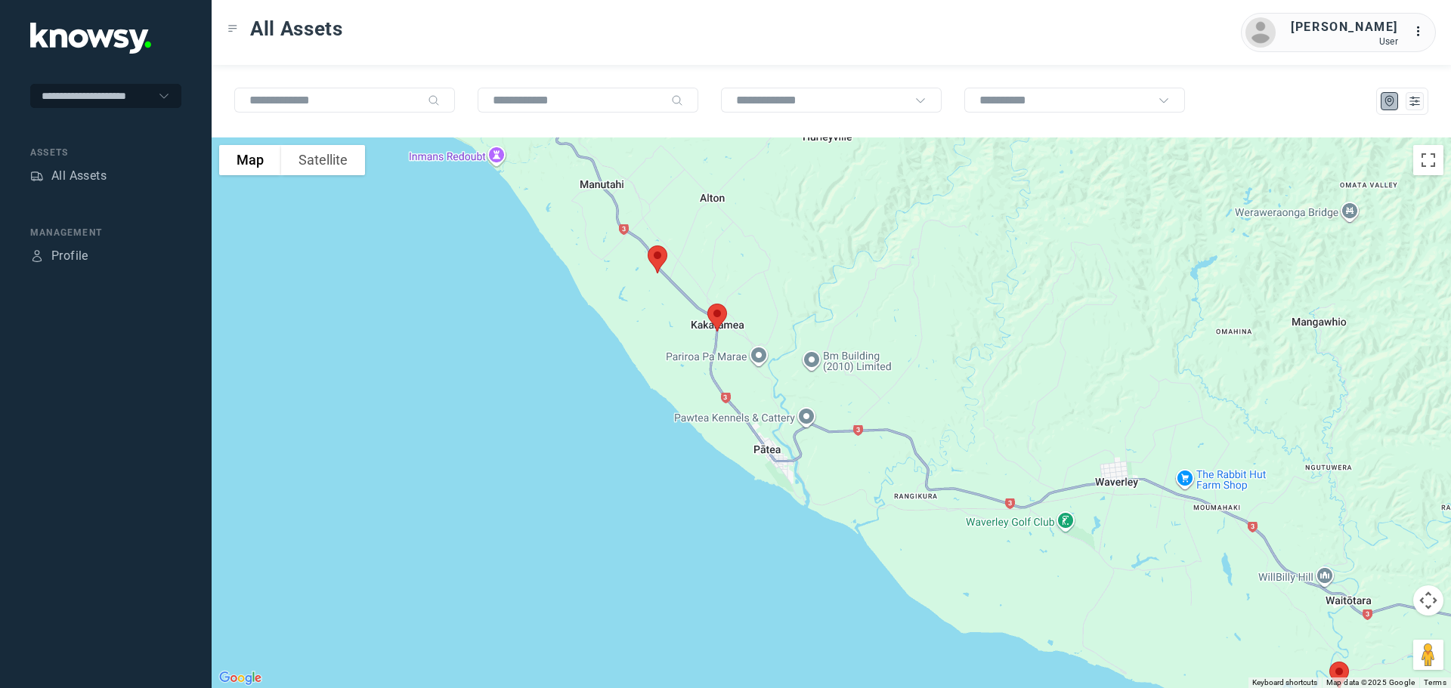
drag, startPoint x: 795, startPoint y: 312, endPoint x: 841, endPoint y: 329, distance: 49.0
click at [841, 329] on div at bounding box center [831, 413] width 1239 height 551
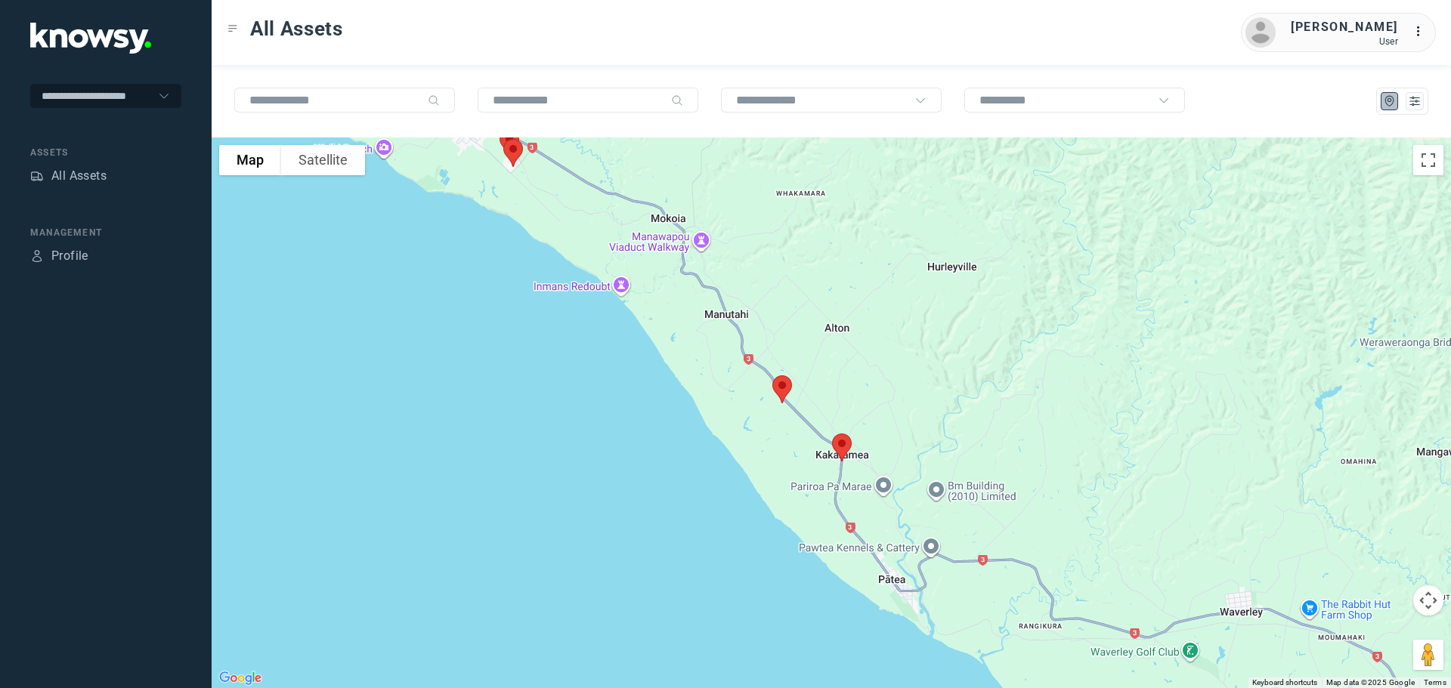
drag, startPoint x: 828, startPoint y: 239, endPoint x: 896, endPoint y: 448, distance: 220.1
click at [896, 448] on div at bounding box center [831, 413] width 1239 height 551
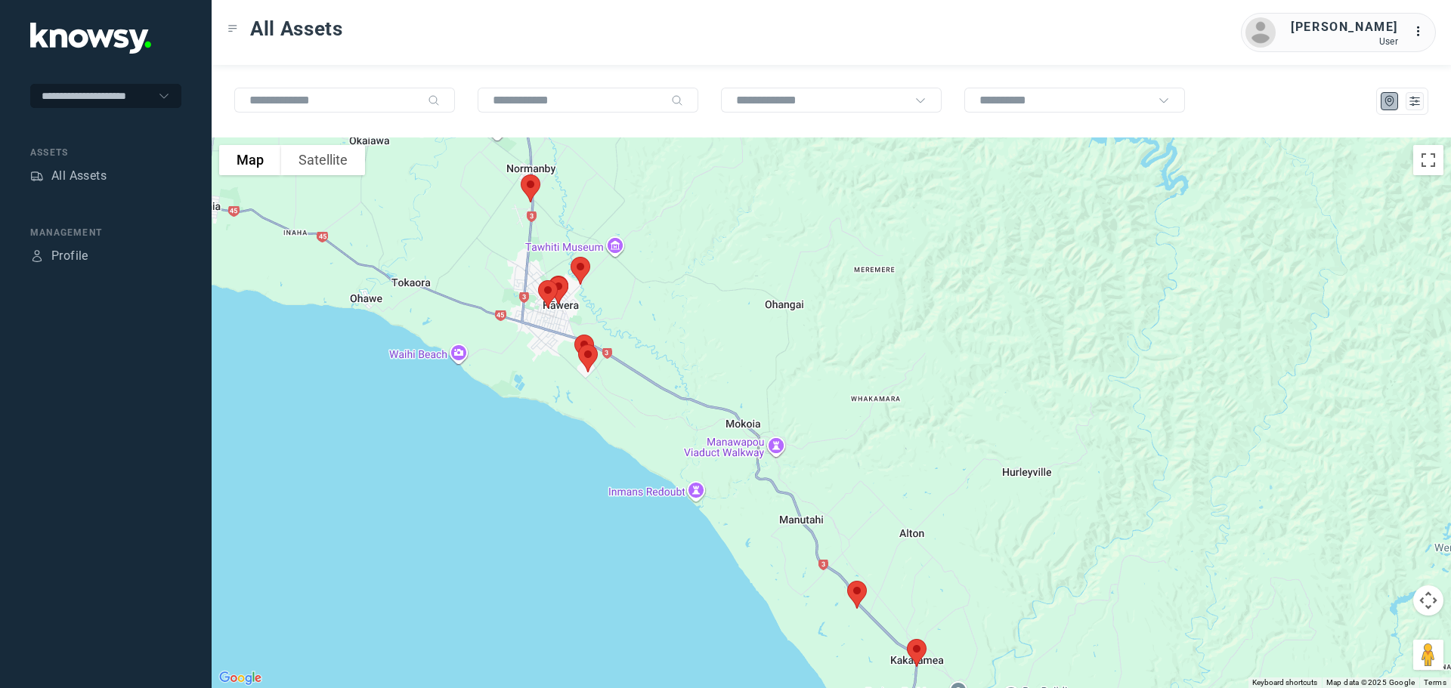
click at [916, 646] on img at bounding box center [917, 653] width 32 height 40
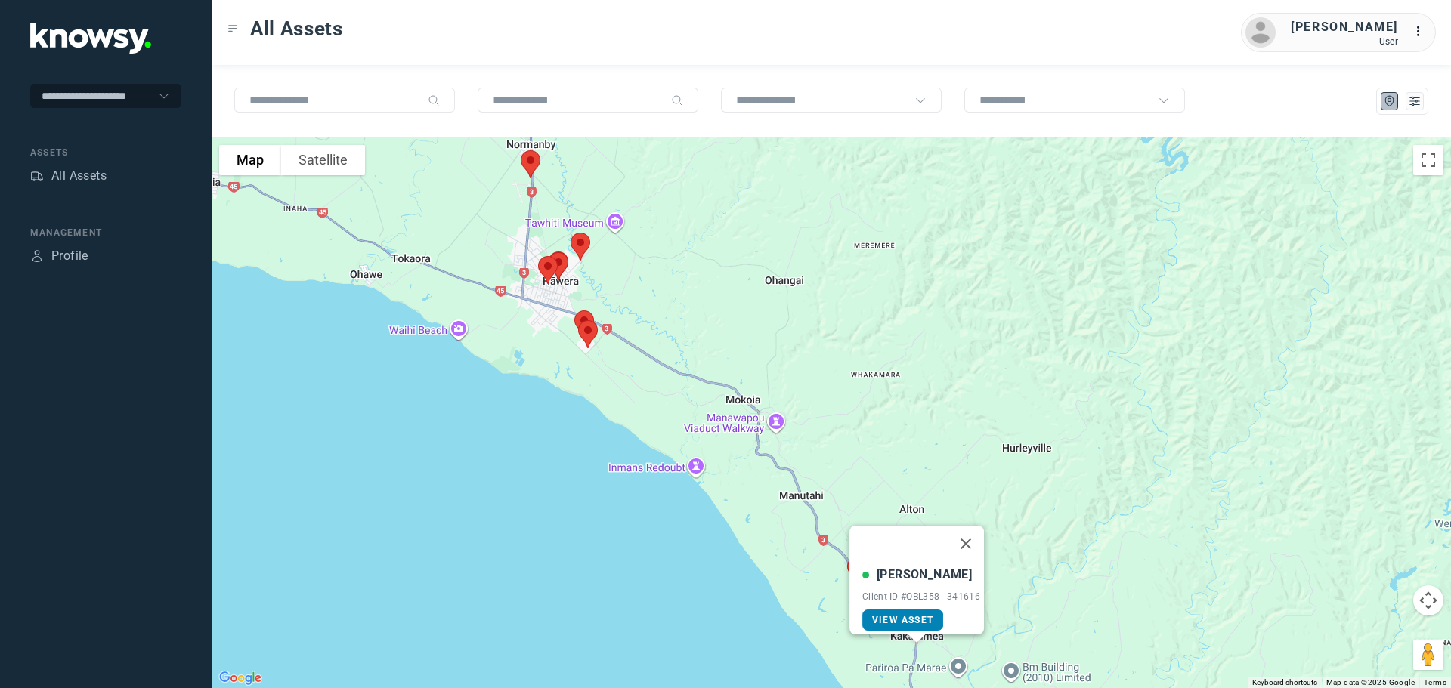
click at [908, 615] on span "View Asset" at bounding box center [902, 620] width 61 height 11
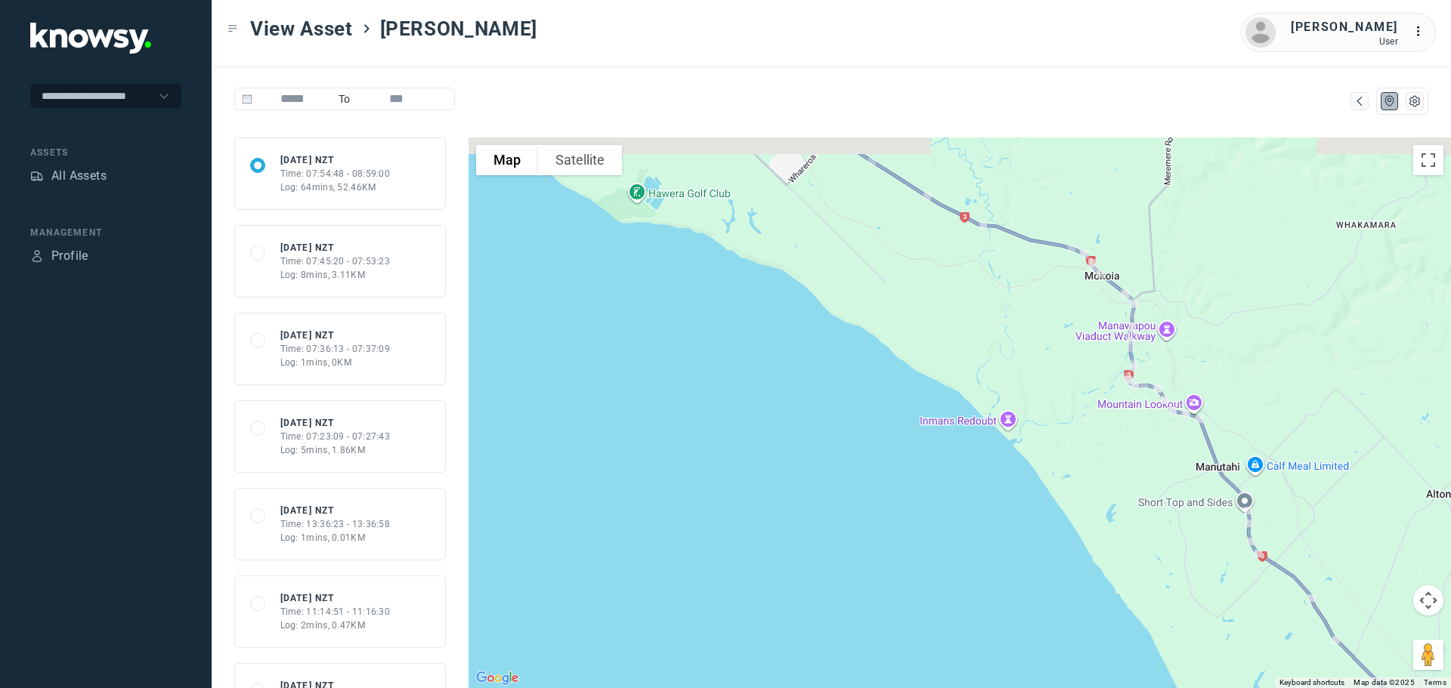
drag, startPoint x: 903, startPoint y: 301, endPoint x: 926, endPoint y: 462, distance: 162.5
click at [926, 462] on div at bounding box center [960, 413] width 982 height 551
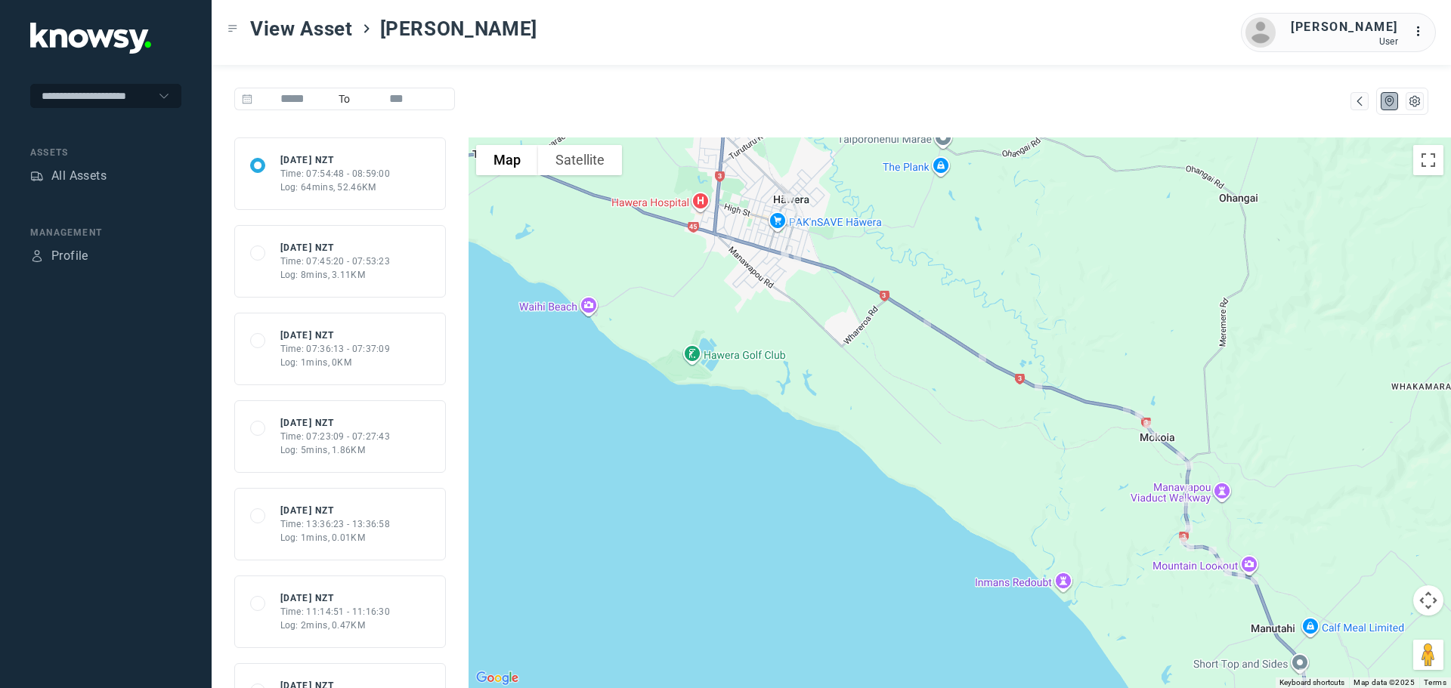
drag, startPoint x: 855, startPoint y: 355, endPoint x: 903, endPoint y: 457, distance: 112.6
click at [903, 456] on div at bounding box center [960, 413] width 982 height 551
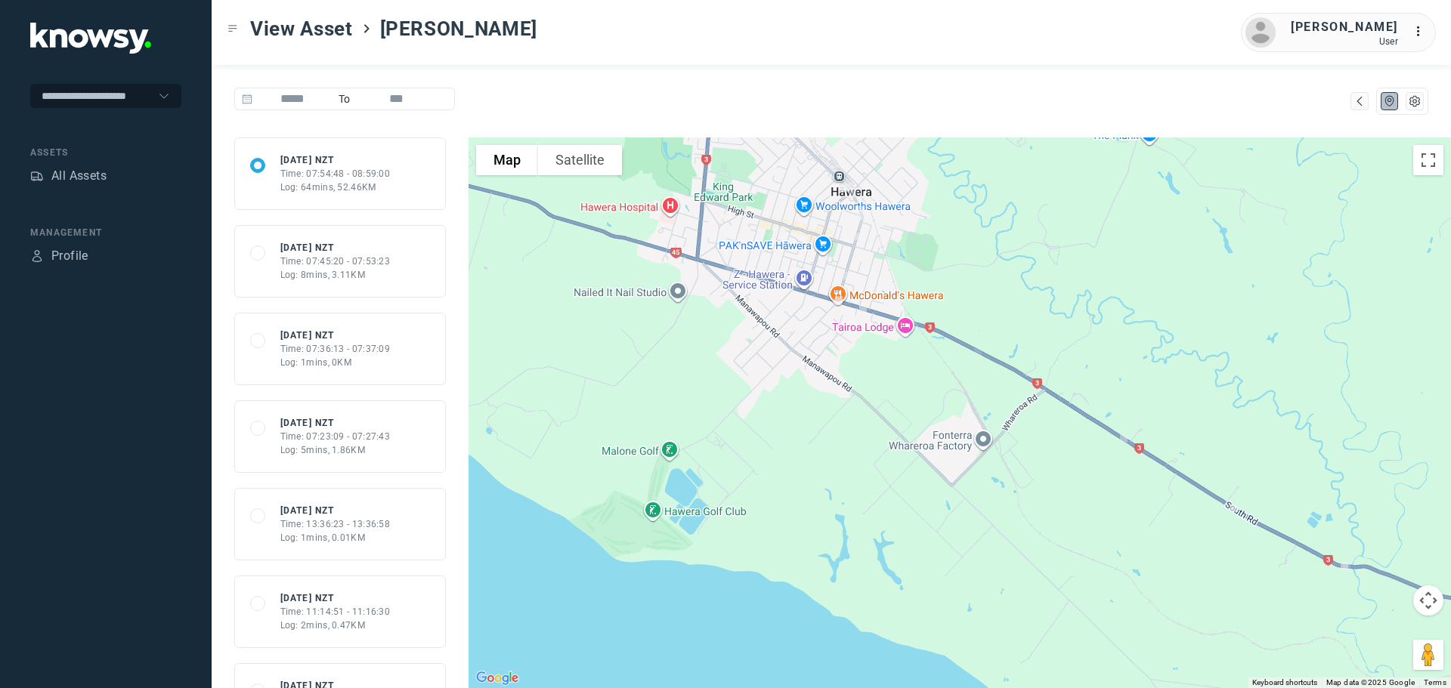
drag, startPoint x: 716, startPoint y: 272, endPoint x: 717, endPoint y: 323, distance: 50.7
click at [717, 323] on div at bounding box center [960, 413] width 982 height 551
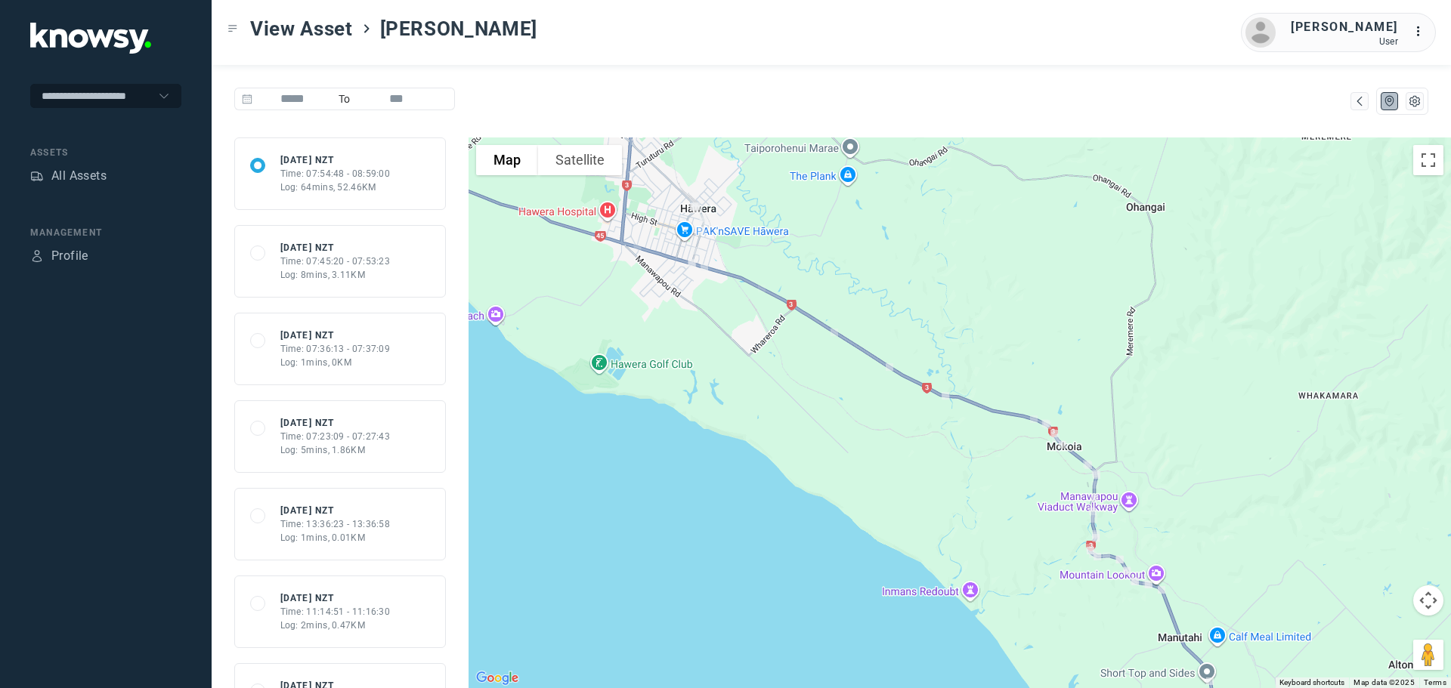
drag, startPoint x: 886, startPoint y: 365, endPoint x: 739, endPoint y: 296, distance: 162.6
click at [739, 296] on div at bounding box center [960, 413] width 982 height 551
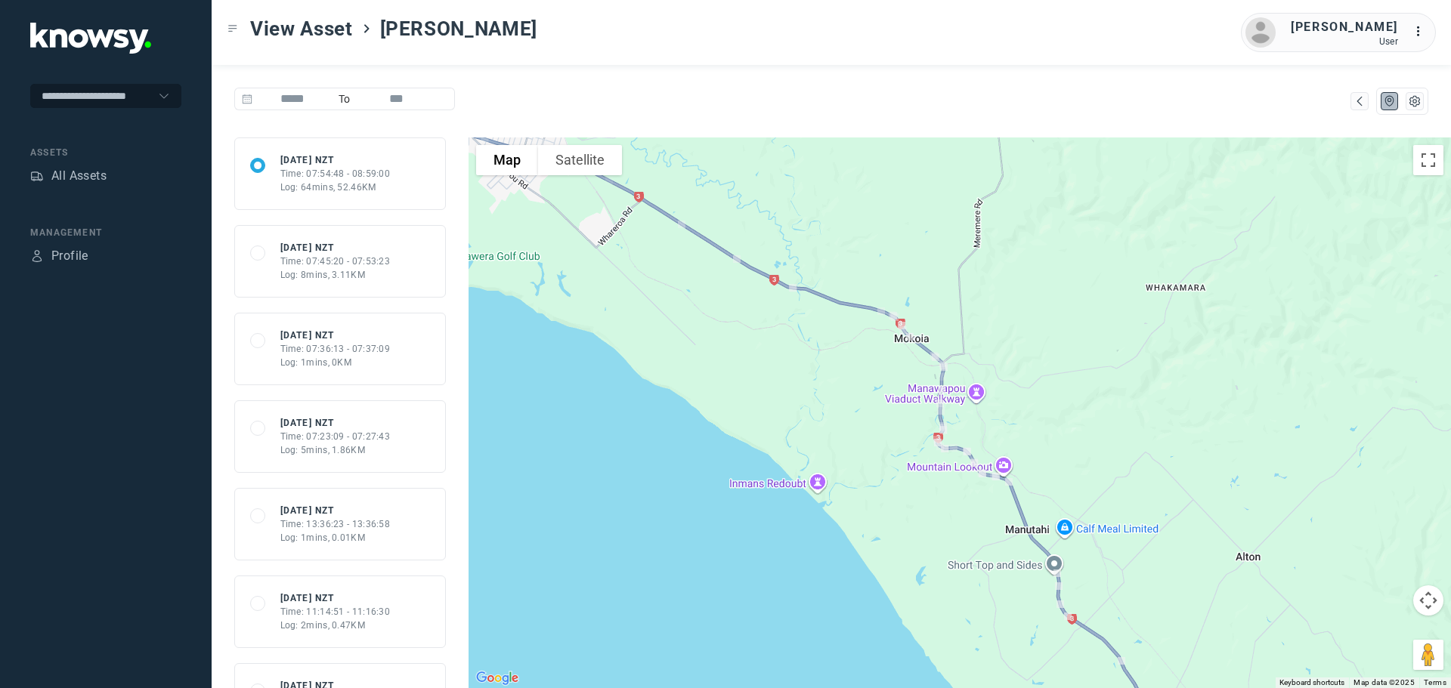
drag, startPoint x: 812, startPoint y: 291, endPoint x: 763, endPoint y: 236, distance: 73.9
click at [764, 236] on div at bounding box center [960, 413] width 982 height 551
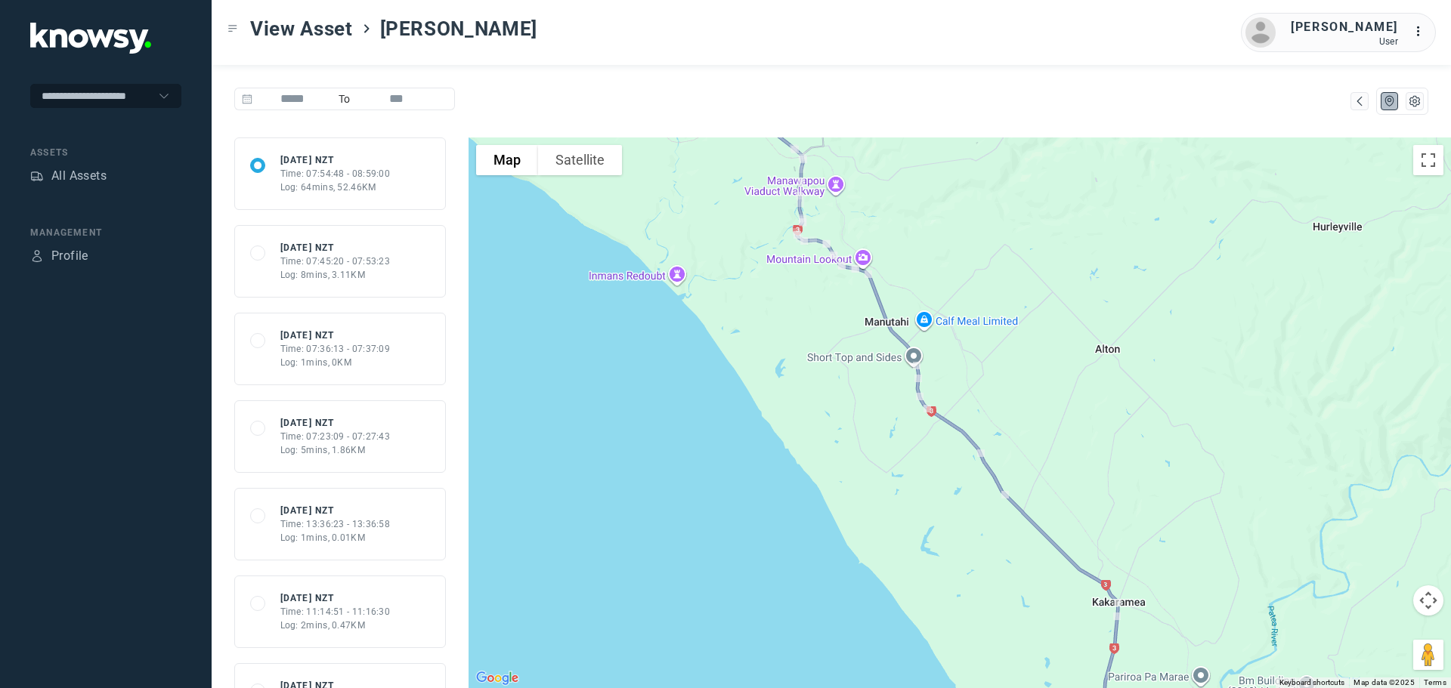
drag, startPoint x: 822, startPoint y: 298, endPoint x: 784, endPoint y: 247, distance: 64.2
click at [790, 229] on img at bounding box center [800, 239] width 20 height 20
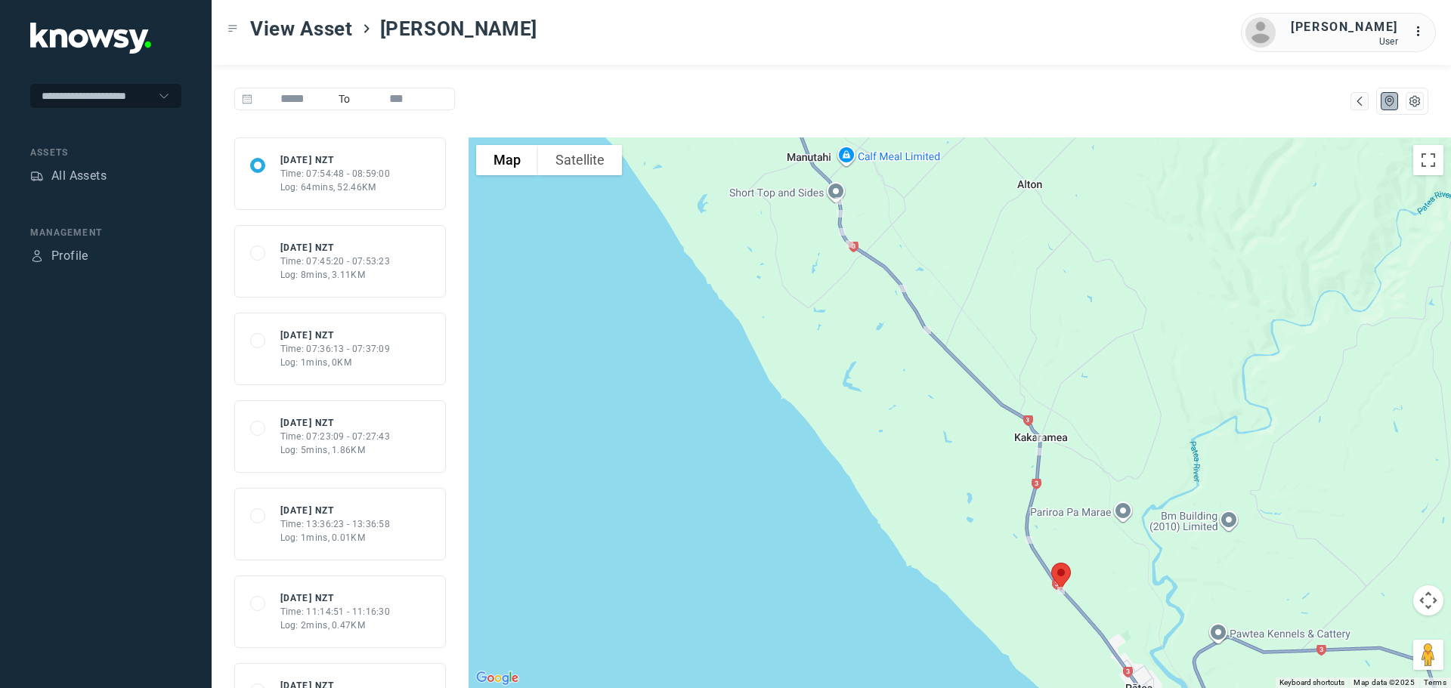
drag, startPoint x: 838, startPoint y: 263, endPoint x: 821, endPoint y: 231, distance: 35.8
click at [824, 234] on div at bounding box center [960, 413] width 982 height 551
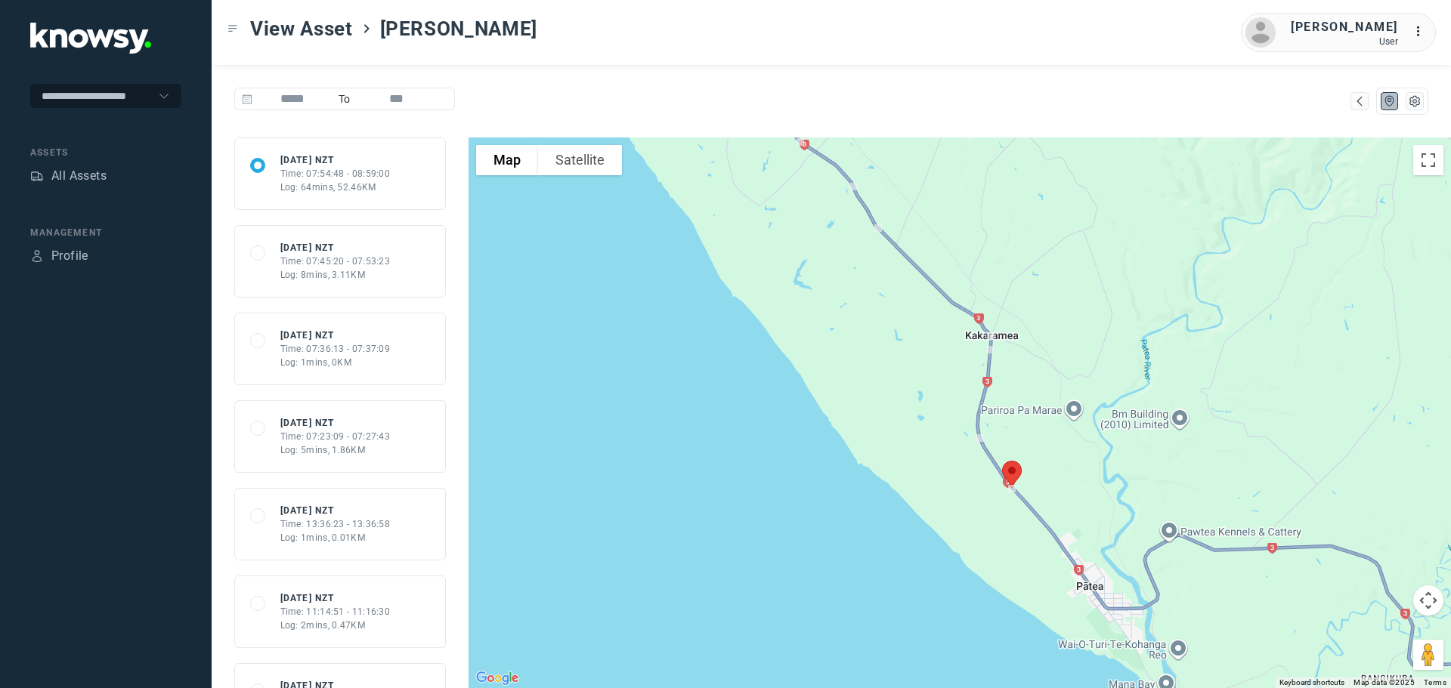
drag, startPoint x: 889, startPoint y: 351, endPoint x: 877, endPoint y: 331, distance: 23.5
click at [877, 331] on div at bounding box center [960, 413] width 982 height 551
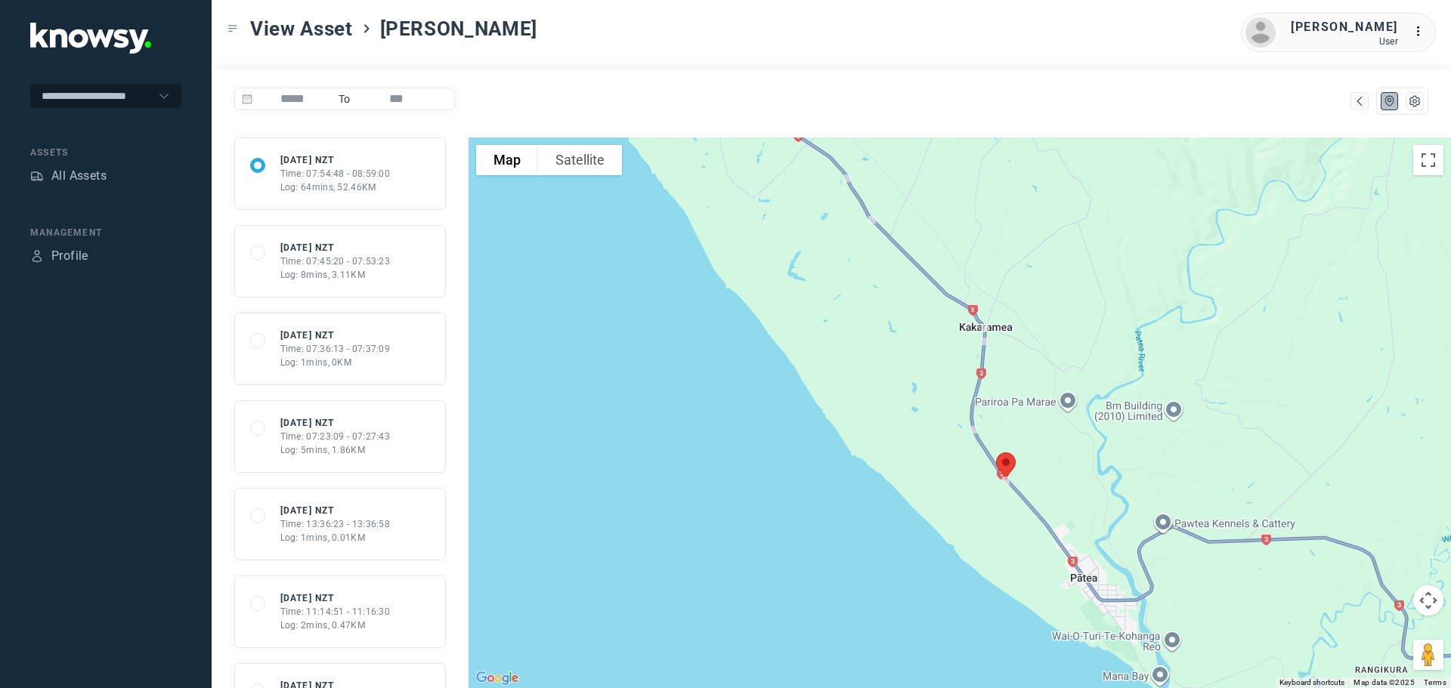
click at [1005, 470] on img at bounding box center [1006, 467] width 32 height 40
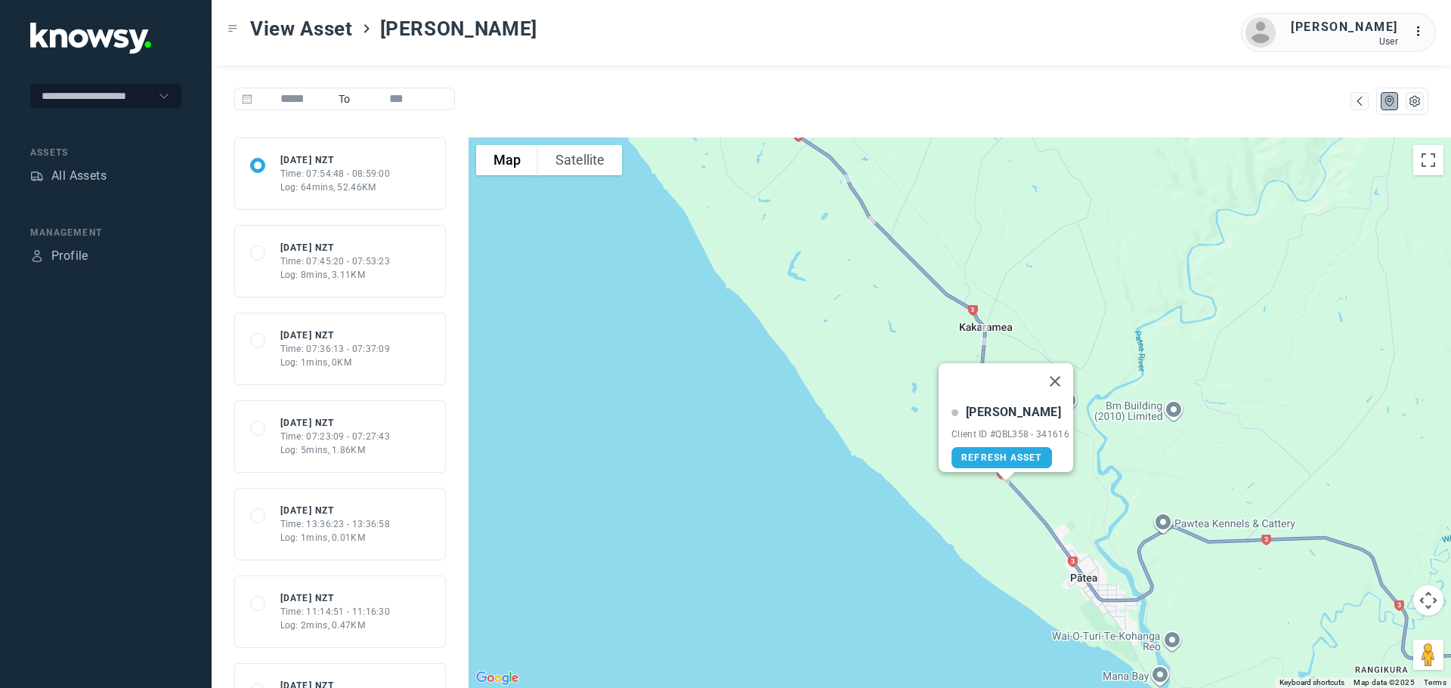
click at [1058, 379] on button "Close" at bounding box center [1055, 381] width 36 height 36
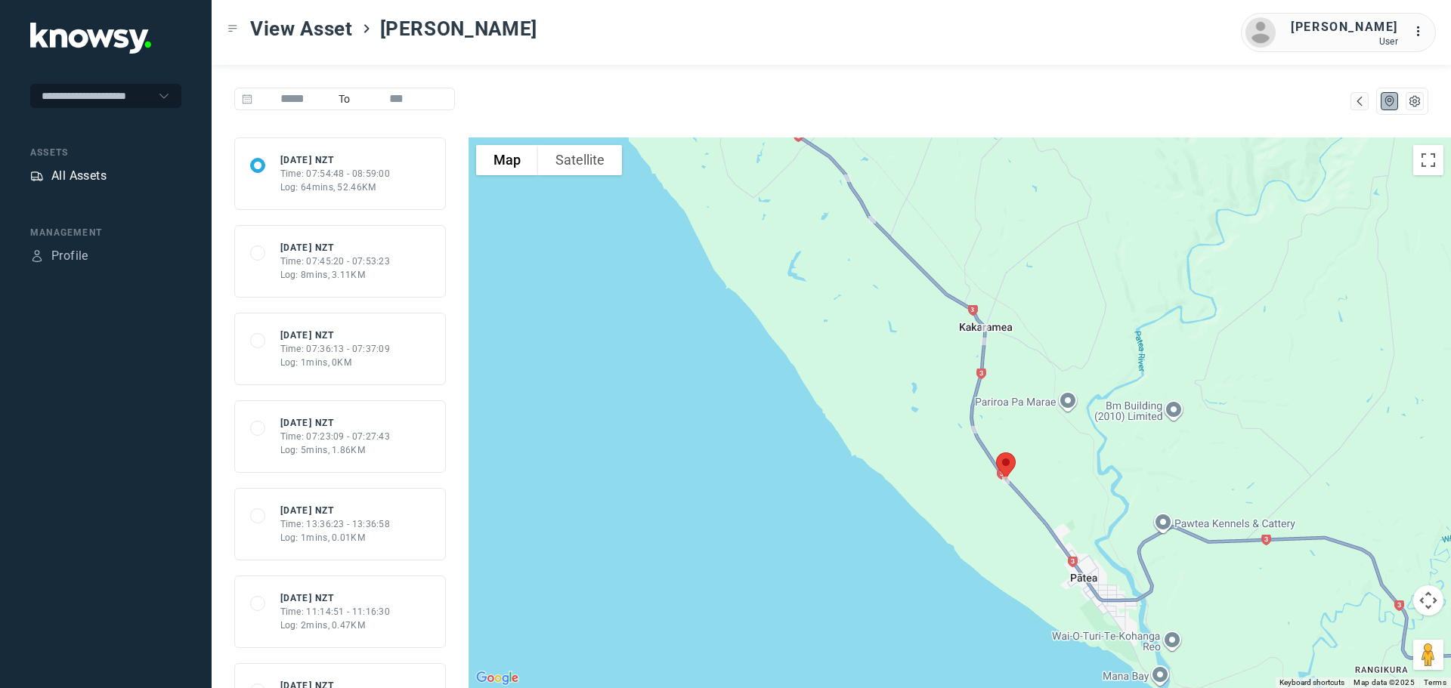
click at [91, 177] on div "All Assets" at bounding box center [78, 176] width 55 height 18
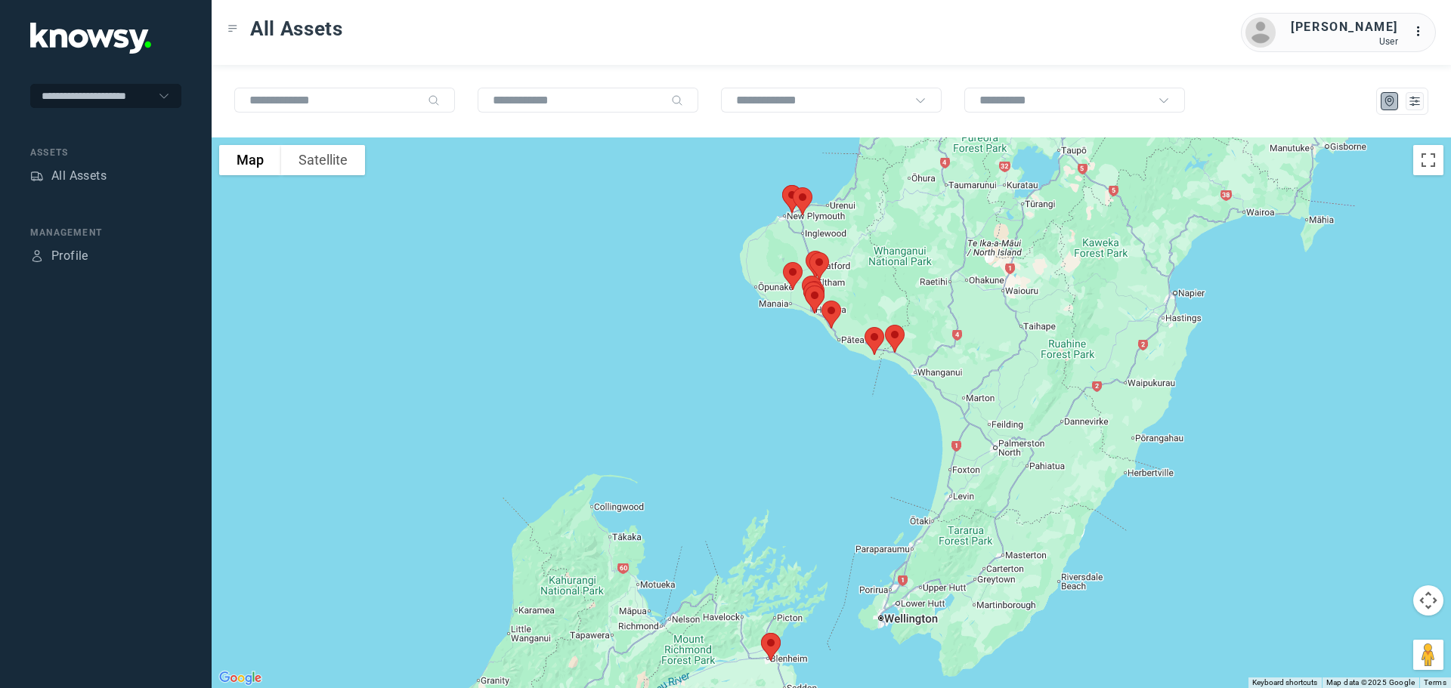
drag, startPoint x: 904, startPoint y: 385, endPoint x: 905, endPoint y: 422, distance: 37.1
click at [905, 422] on div at bounding box center [831, 413] width 1239 height 551
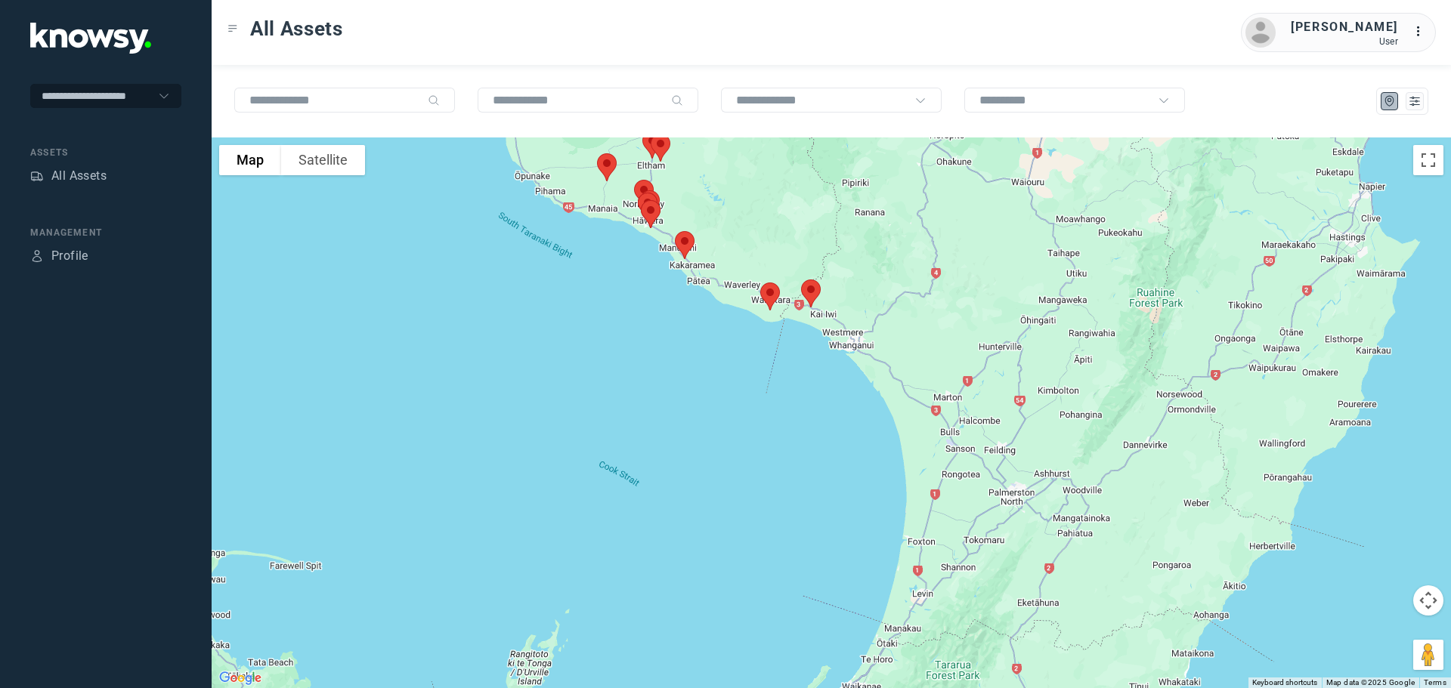
drag, startPoint x: 864, startPoint y: 318, endPoint x: 904, endPoint y: 360, distance: 57.2
click at [904, 360] on div at bounding box center [831, 413] width 1239 height 551
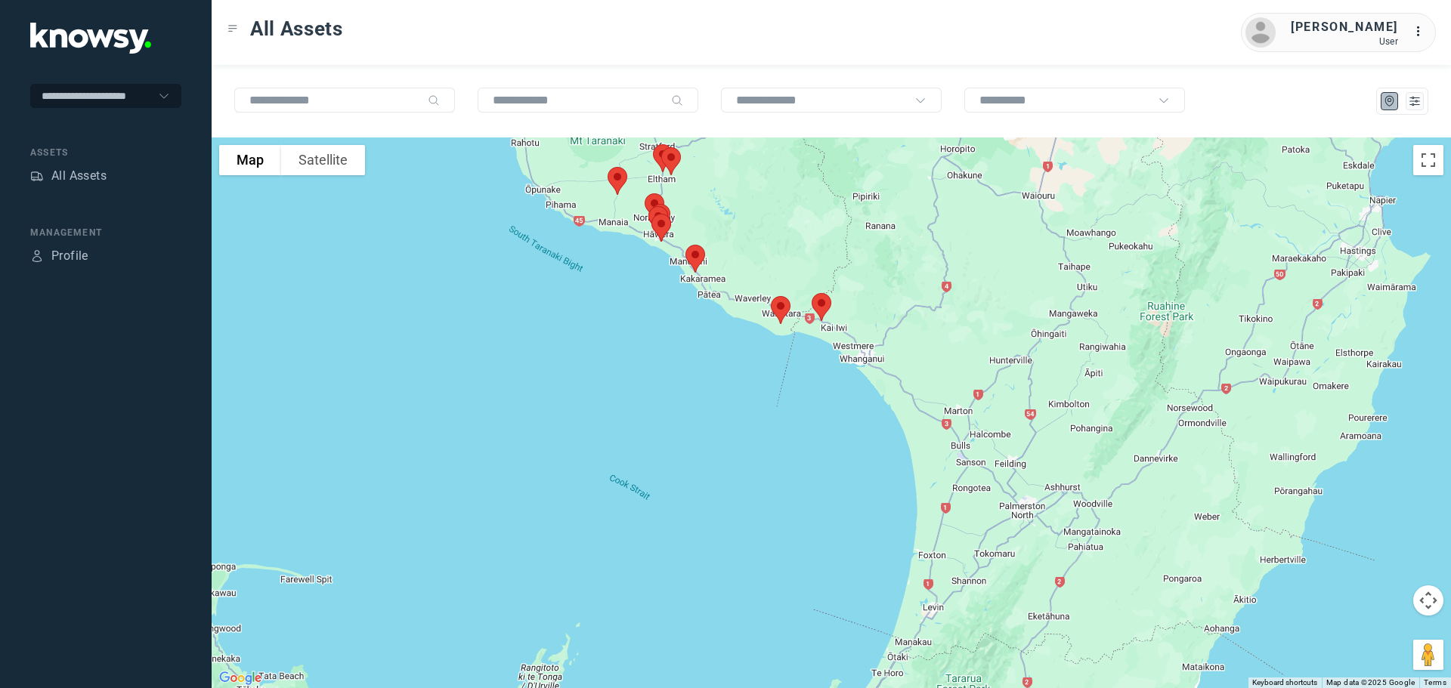
click at [825, 306] on img at bounding box center [822, 307] width 32 height 40
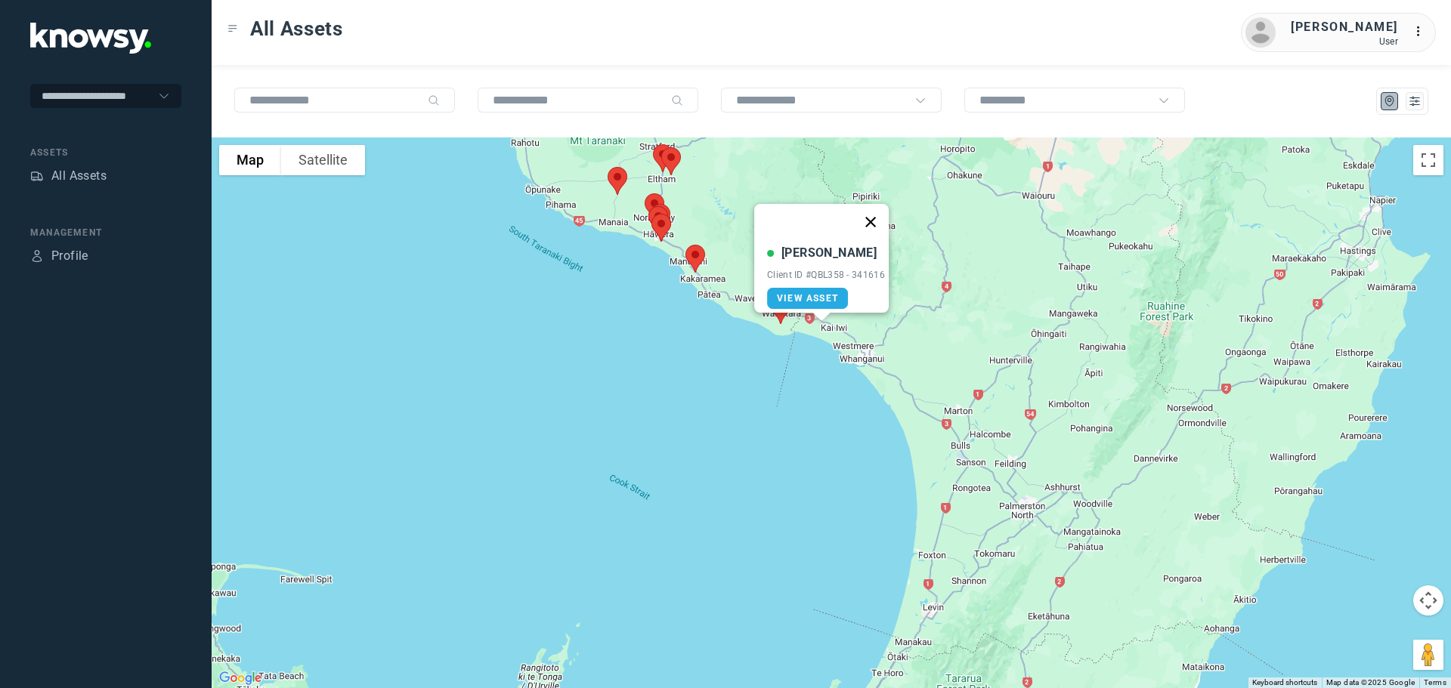
click at [877, 208] on button "Close" at bounding box center [870, 222] width 36 height 36
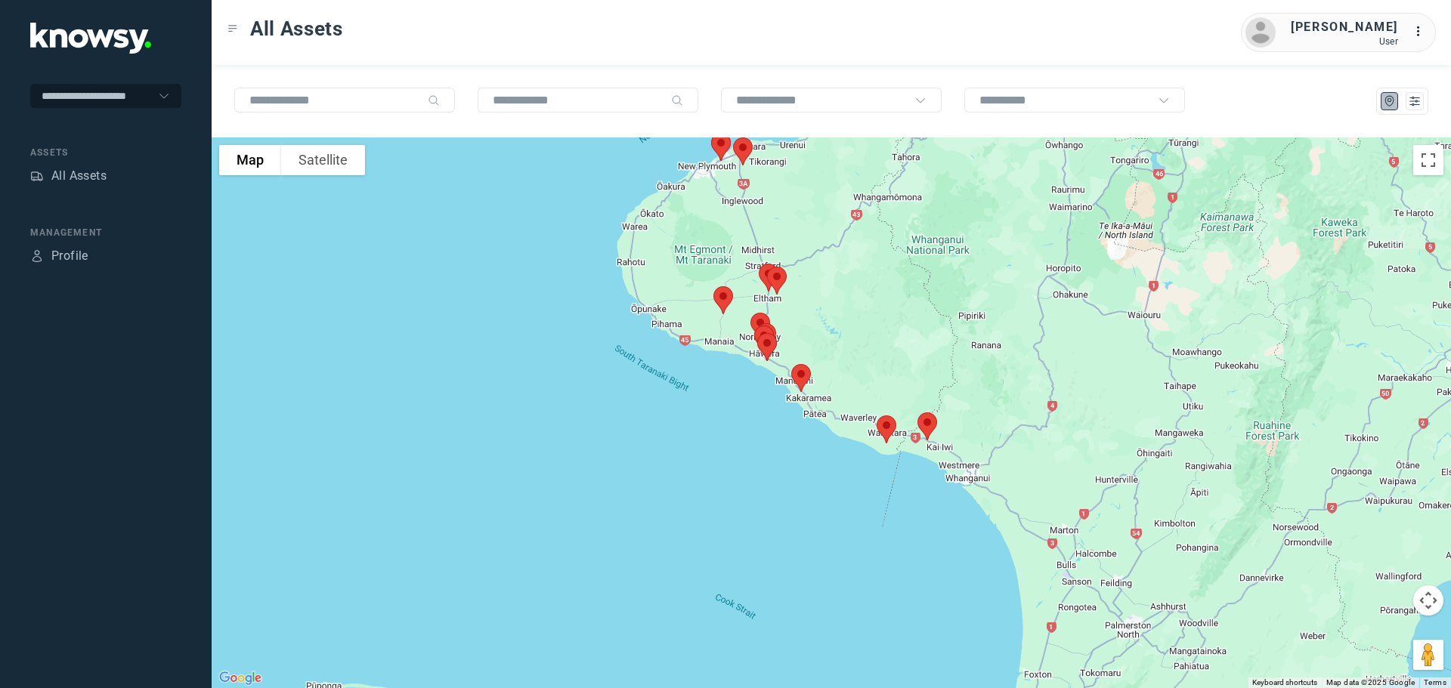
drag, startPoint x: 779, startPoint y: 230, endPoint x: 868, endPoint y: 324, distance: 128.8
click at [868, 324] on div at bounding box center [831, 413] width 1239 height 551
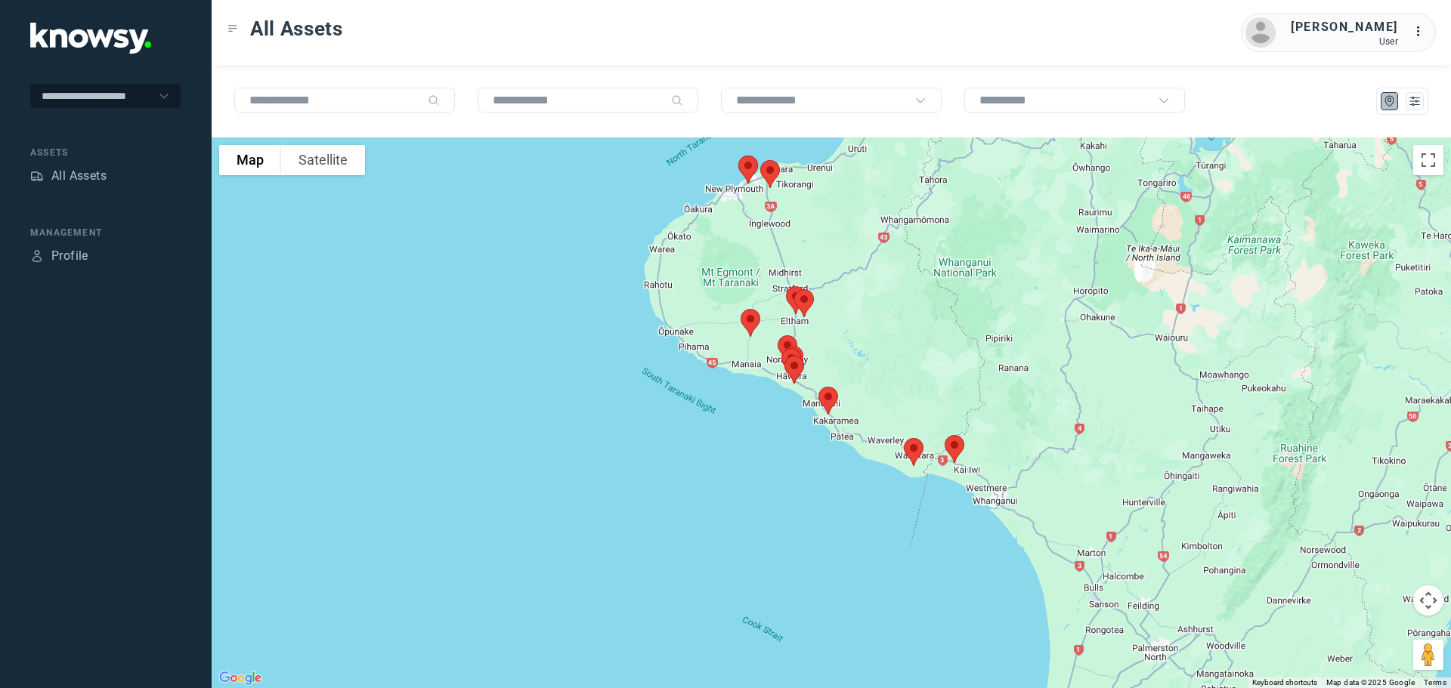
click at [749, 323] on img at bounding box center [751, 323] width 32 height 40
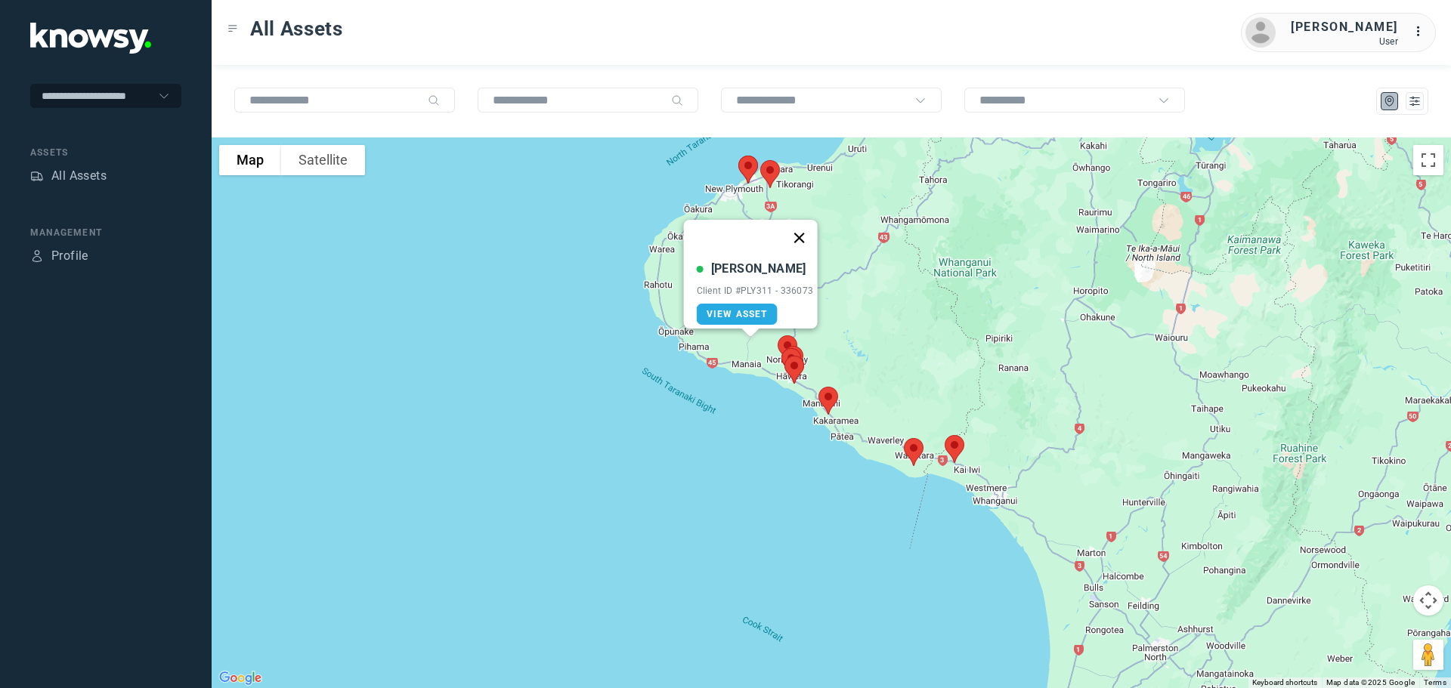
click at [805, 226] on button "Close" at bounding box center [799, 238] width 36 height 36
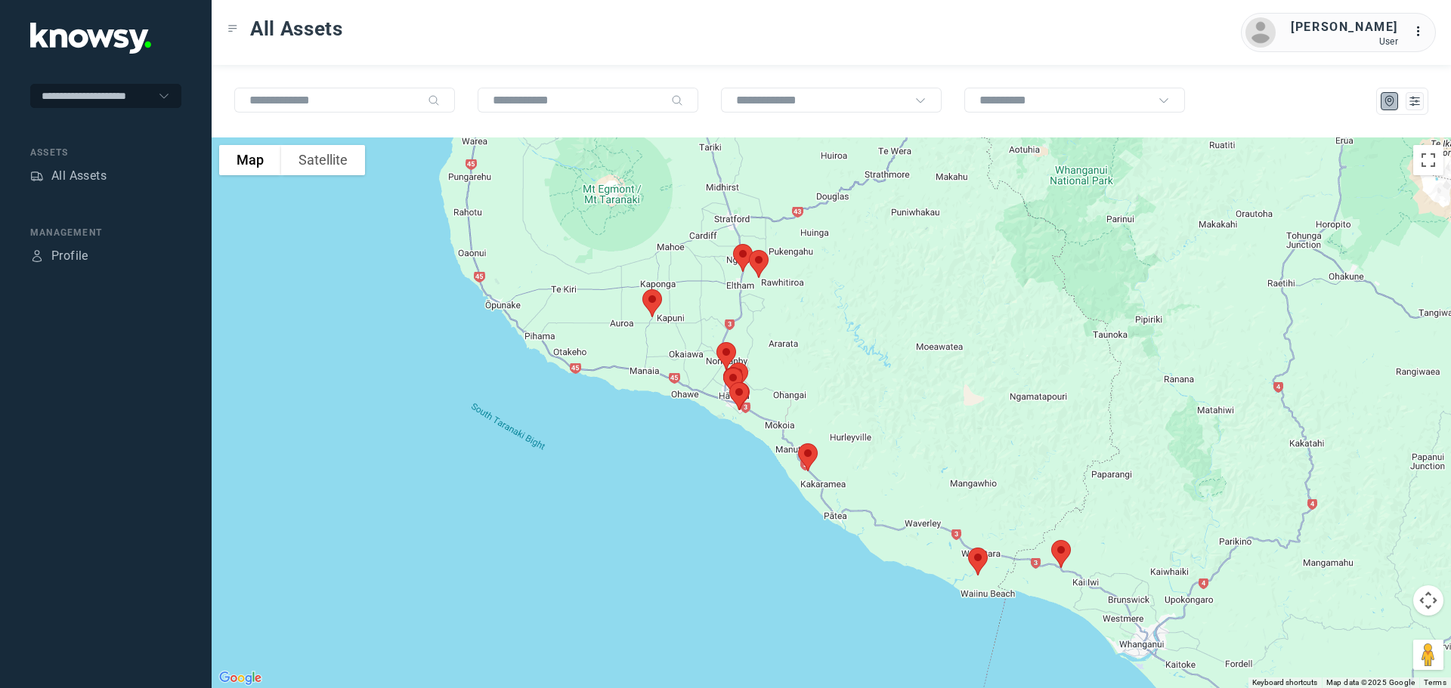
drag, startPoint x: 970, startPoint y: 367, endPoint x: 886, endPoint y: 317, distance: 98.0
click at [886, 317] on div at bounding box center [831, 413] width 1239 height 551
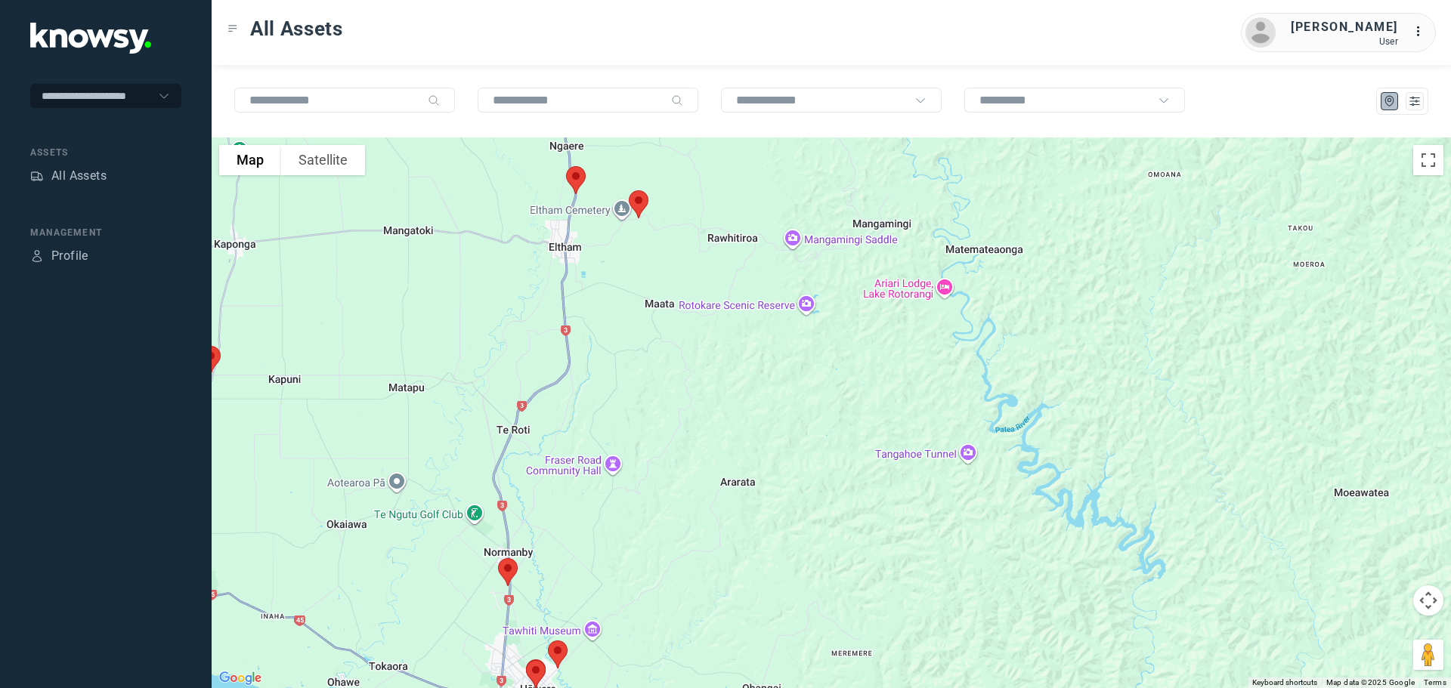
click at [573, 177] on img at bounding box center [576, 180] width 32 height 40
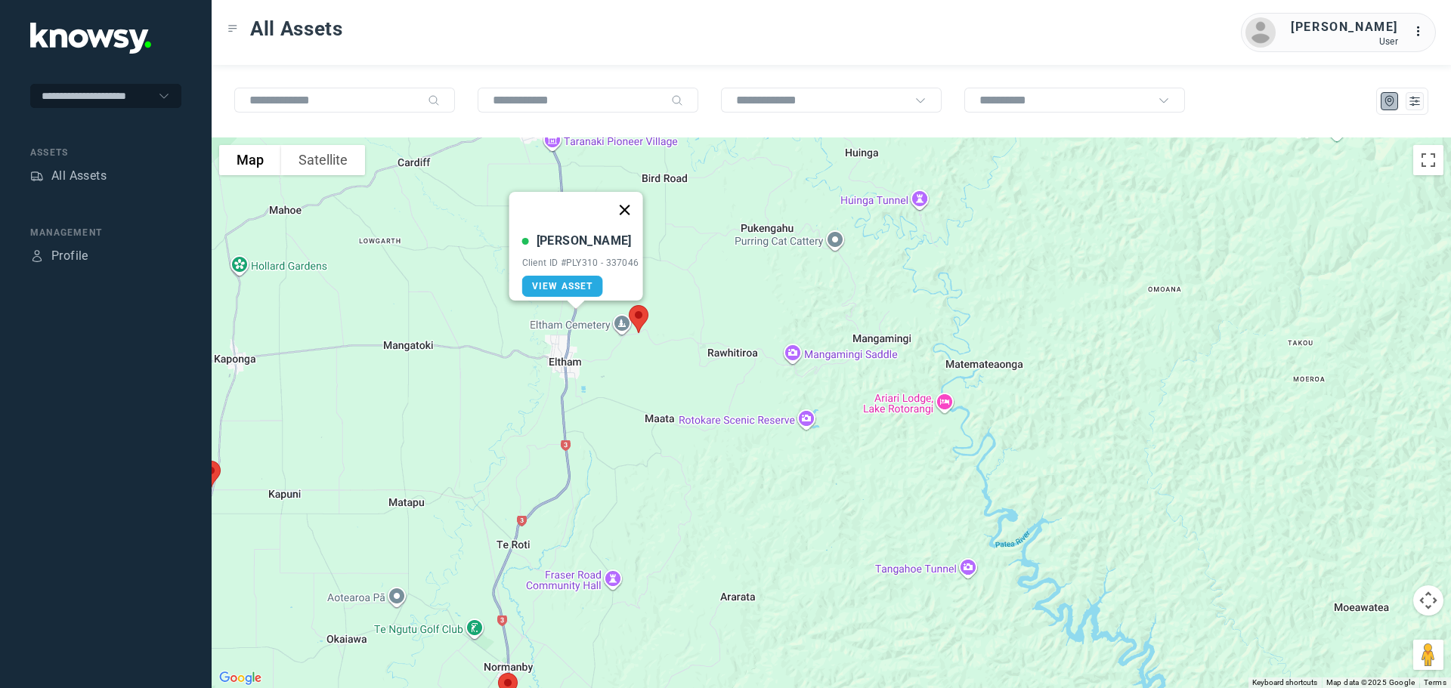
click at [632, 199] on button "Close" at bounding box center [624, 210] width 36 height 36
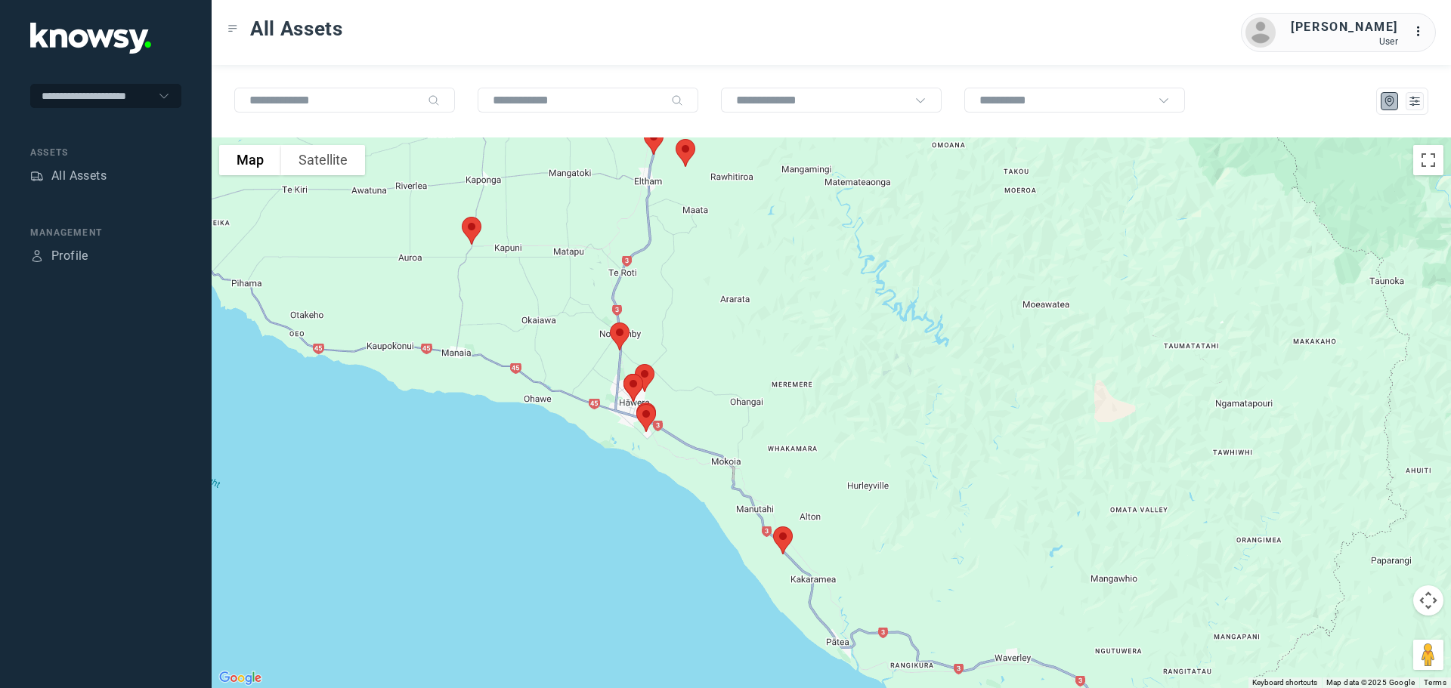
drag, startPoint x: 677, startPoint y: 444, endPoint x: 706, endPoint y: 248, distance: 198.6
click at [707, 251] on div at bounding box center [831, 413] width 1239 height 551
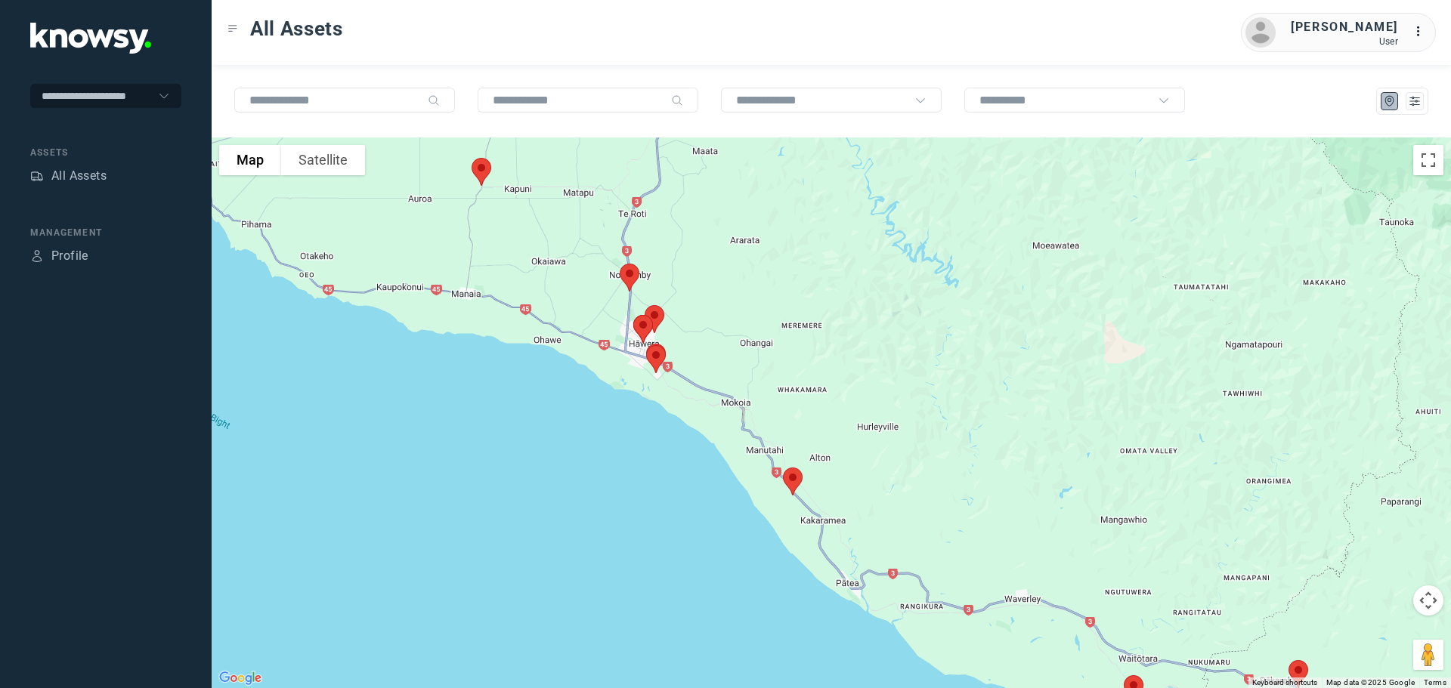
click at [629, 275] on img at bounding box center [630, 278] width 32 height 40
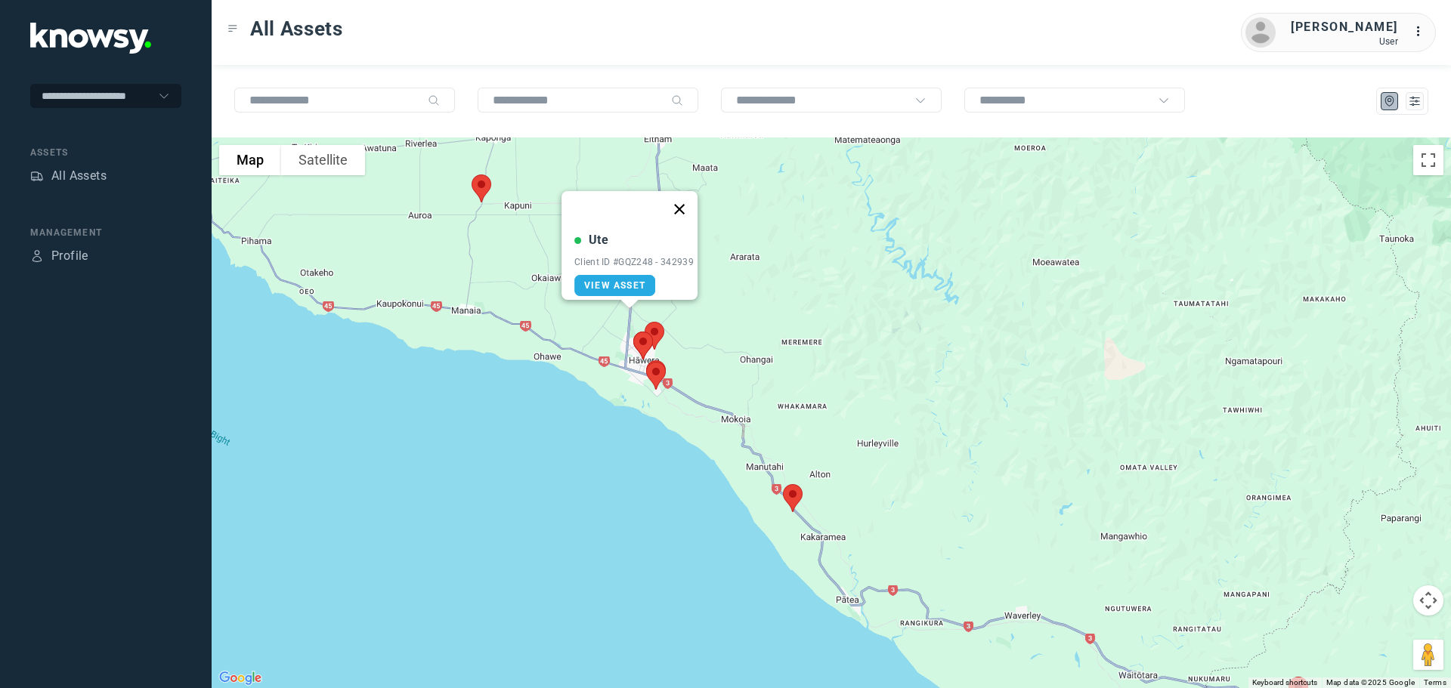
click at [682, 198] on button "Close" at bounding box center [679, 209] width 36 height 36
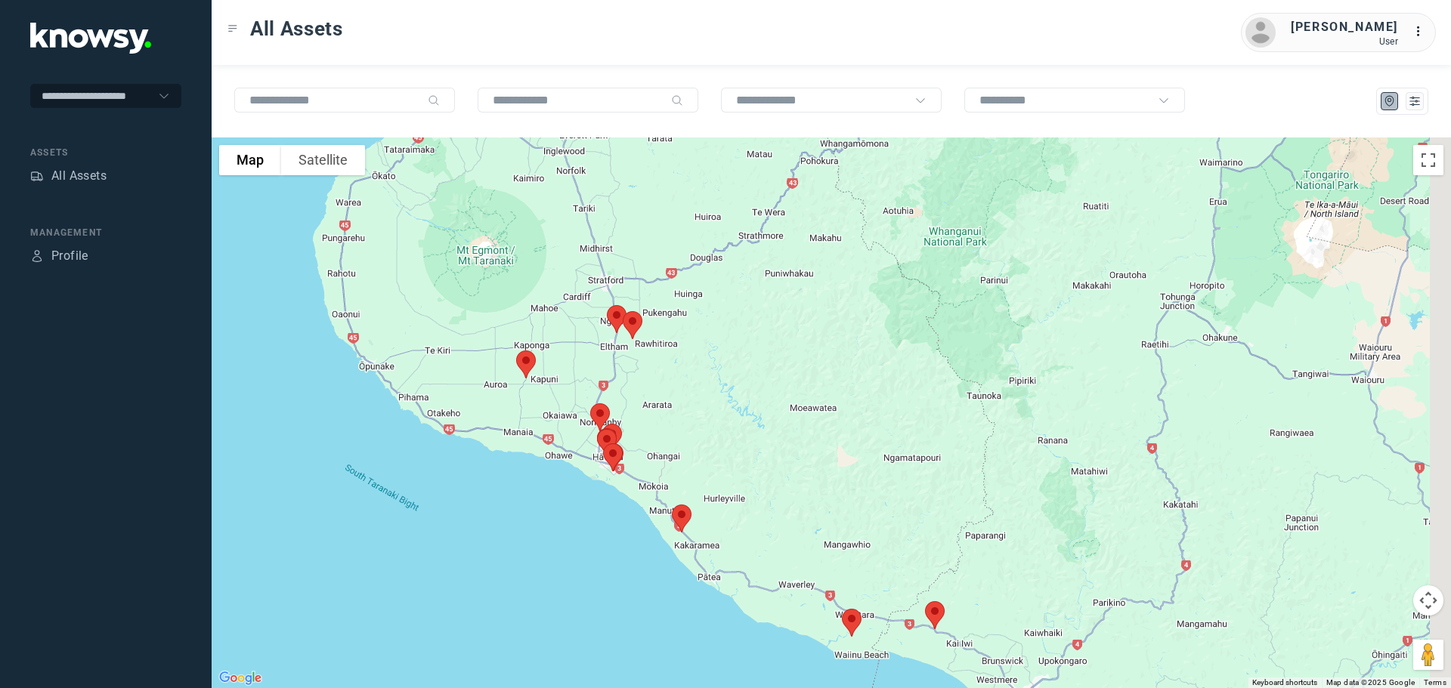
drag, startPoint x: 789, startPoint y: 348, endPoint x: 657, endPoint y: 562, distance: 251.7
click at [657, 562] on div at bounding box center [831, 413] width 1239 height 551
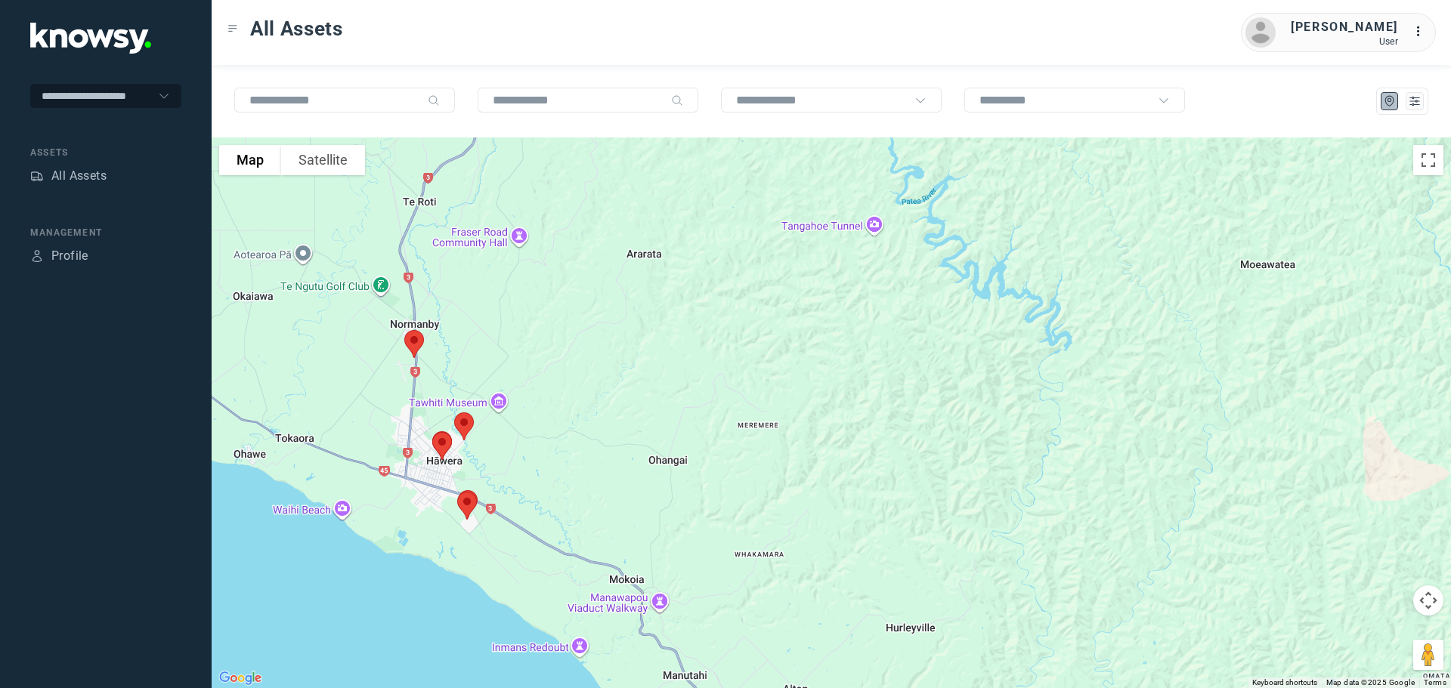
drag, startPoint x: 614, startPoint y: 517, endPoint x: 596, endPoint y: 295, distance: 222.8
click at [601, 301] on div at bounding box center [831, 413] width 1239 height 551
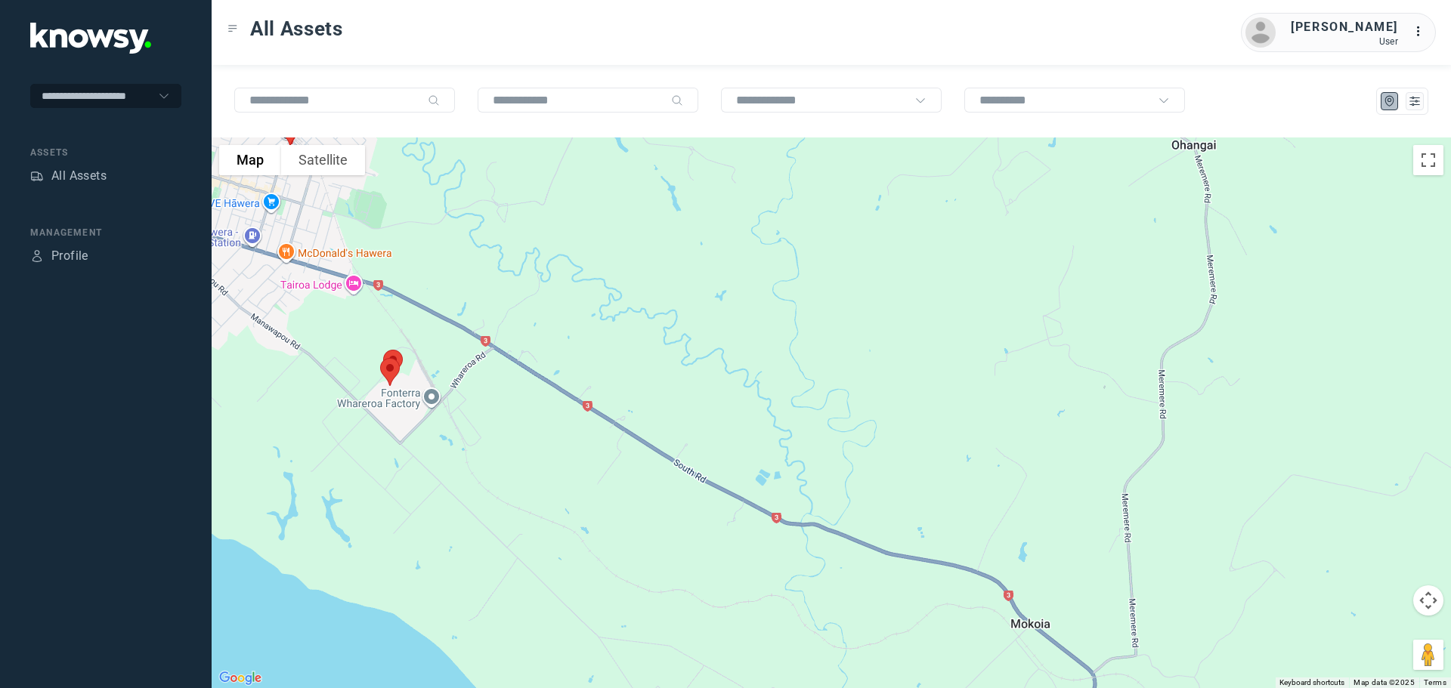
drag, startPoint x: 560, startPoint y: 407, endPoint x: 810, endPoint y: 290, distance: 276.2
click at [810, 290] on div at bounding box center [831, 413] width 1239 height 551
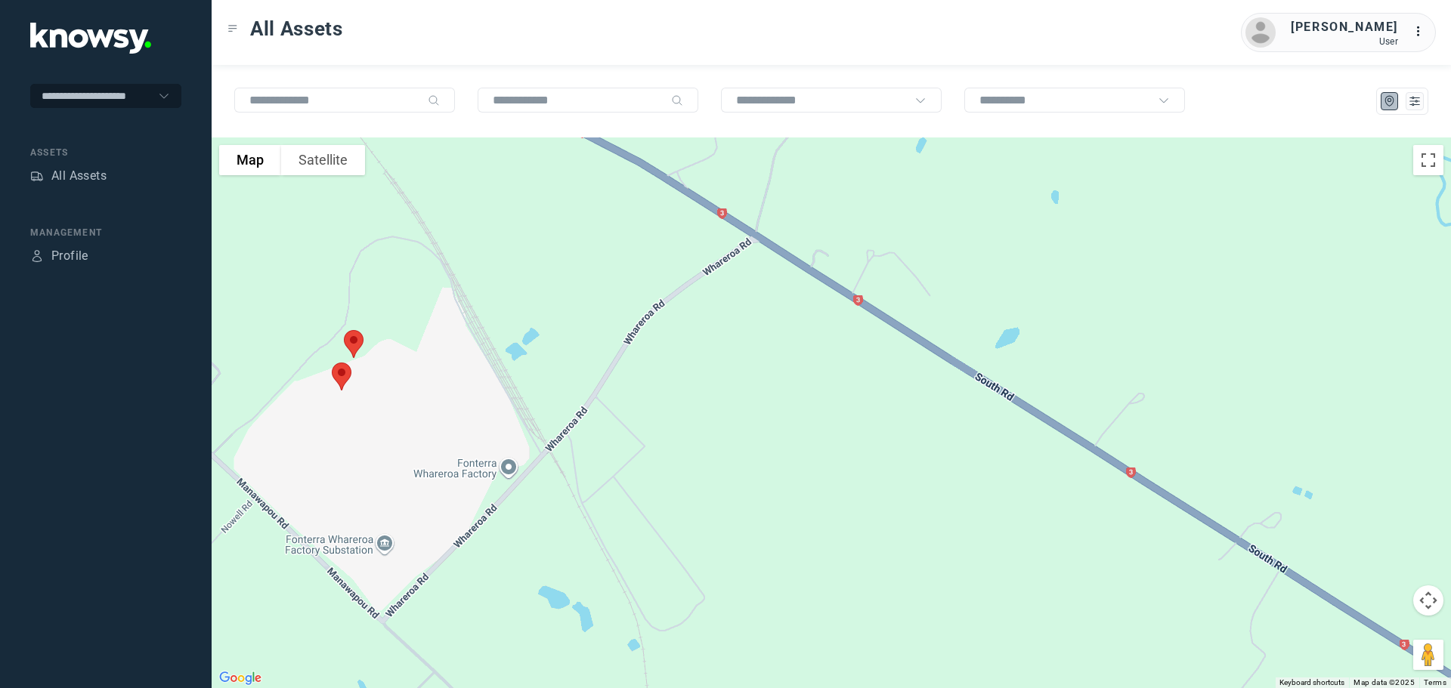
click at [352, 332] on img at bounding box center [354, 344] width 32 height 40
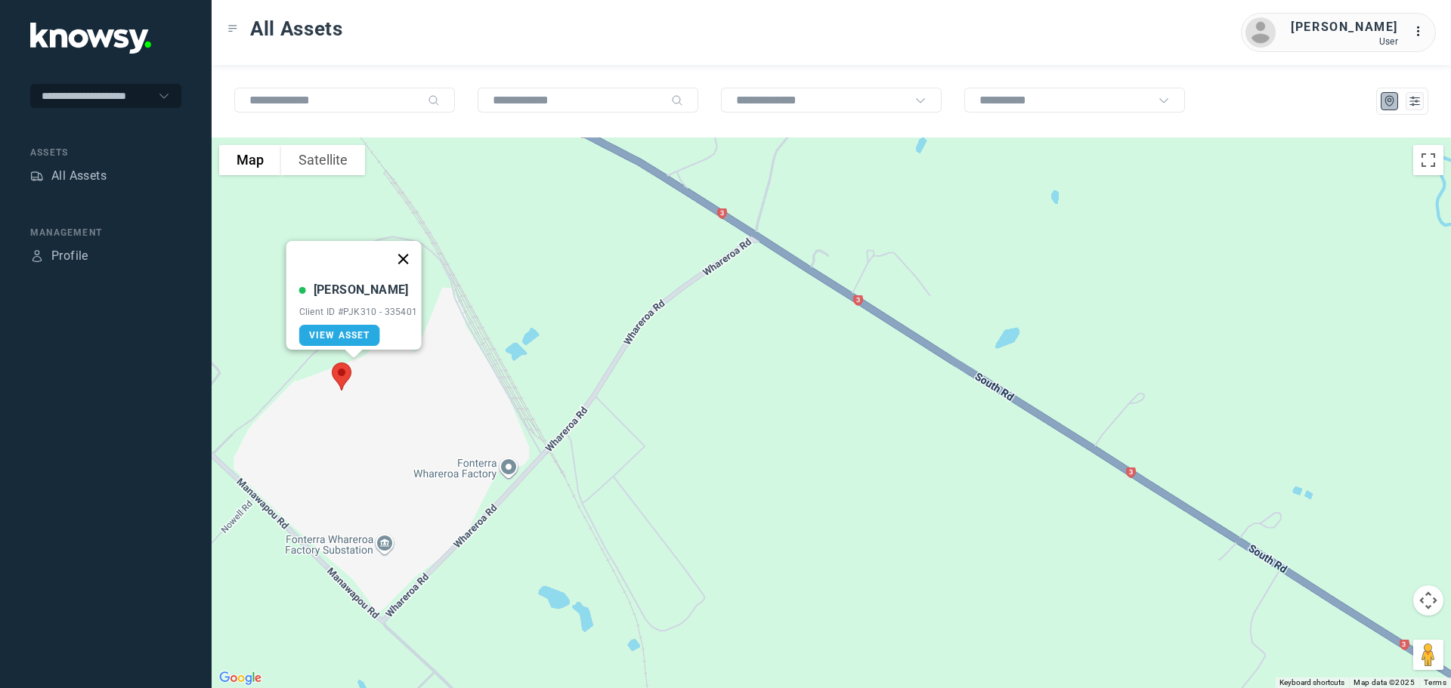
click at [407, 248] on button "Close" at bounding box center [403, 259] width 36 height 36
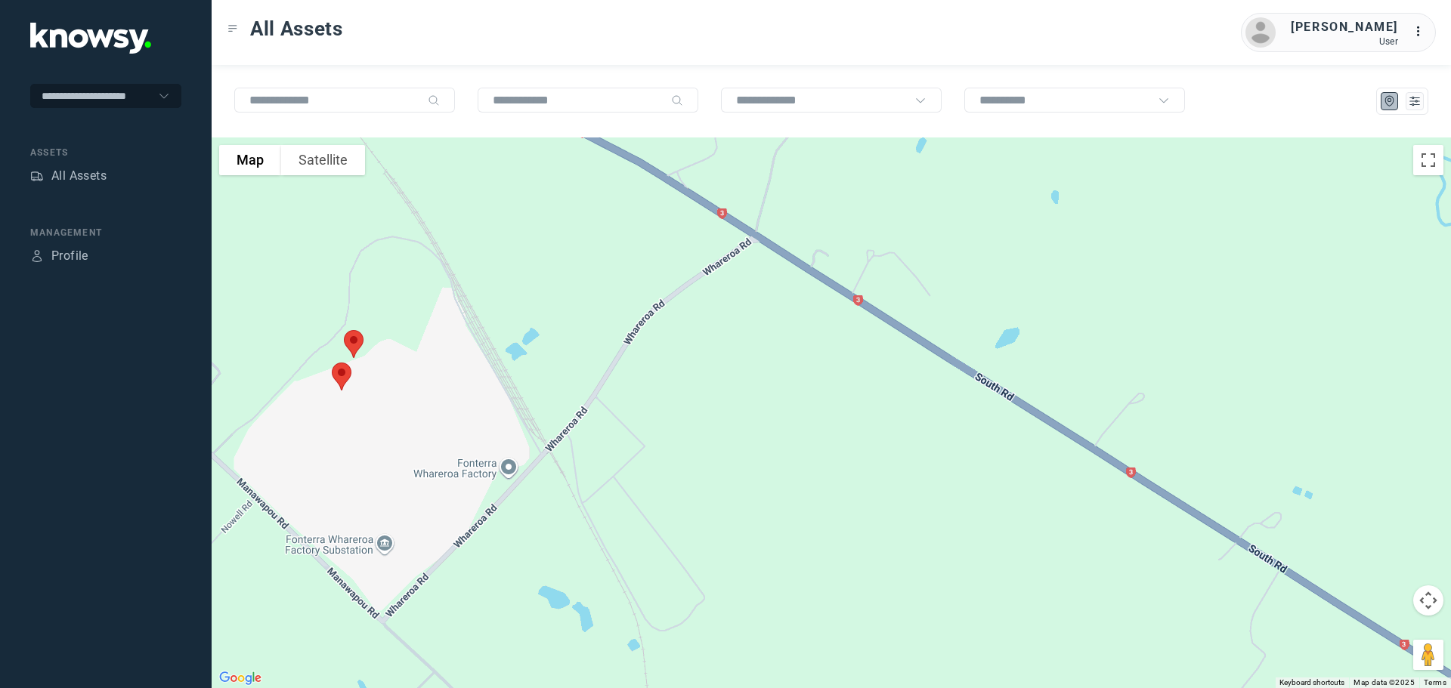
click at [343, 373] on img at bounding box center [342, 377] width 32 height 40
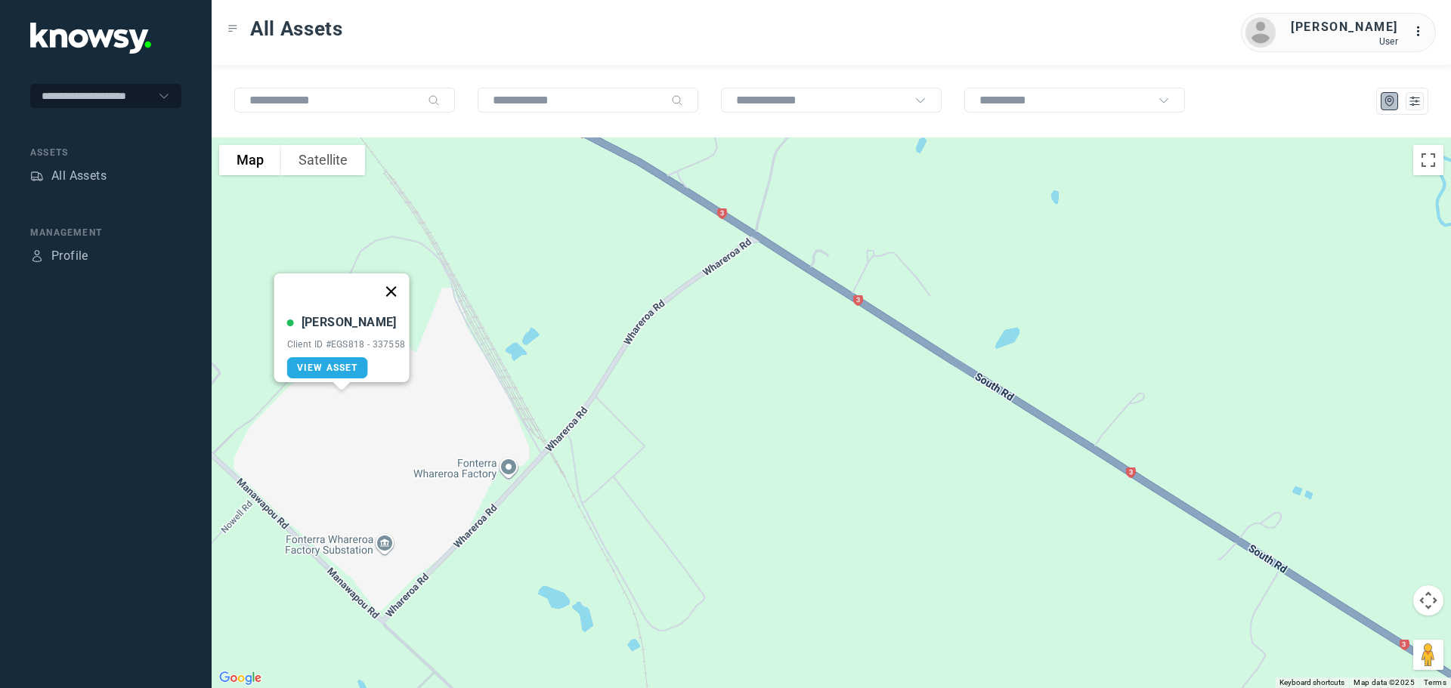
click at [394, 278] on button "Close" at bounding box center [391, 292] width 36 height 36
